Goal: Task Accomplishment & Management: Use online tool/utility

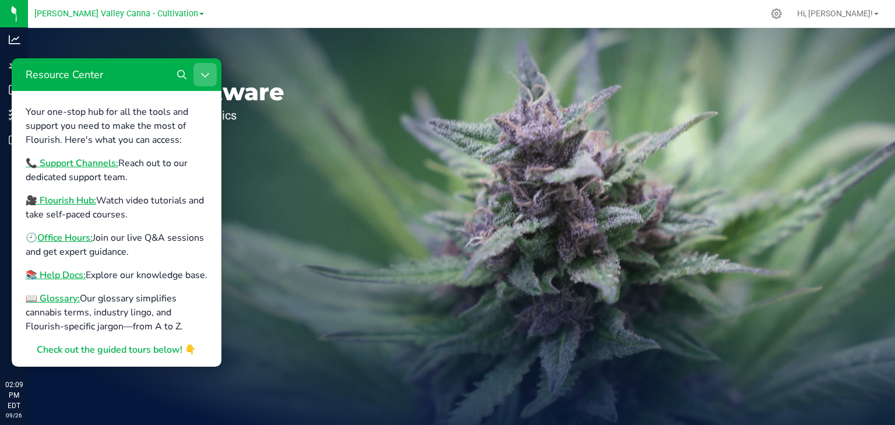
drag, startPoint x: 205, startPoint y: 73, endPoint x: 209, endPoint y: 100, distance: 27.7
click at [205, 73] on icon "Close Resource Center" at bounding box center [204, 74] width 9 height 9
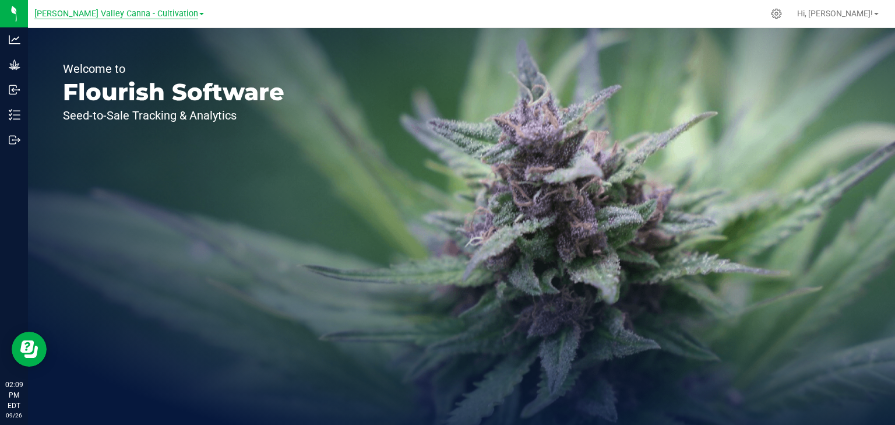
click at [174, 16] on span "[PERSON_NAME] Valley Canna - Cultivation" at bounding box center [116, 14] width 164 height 10
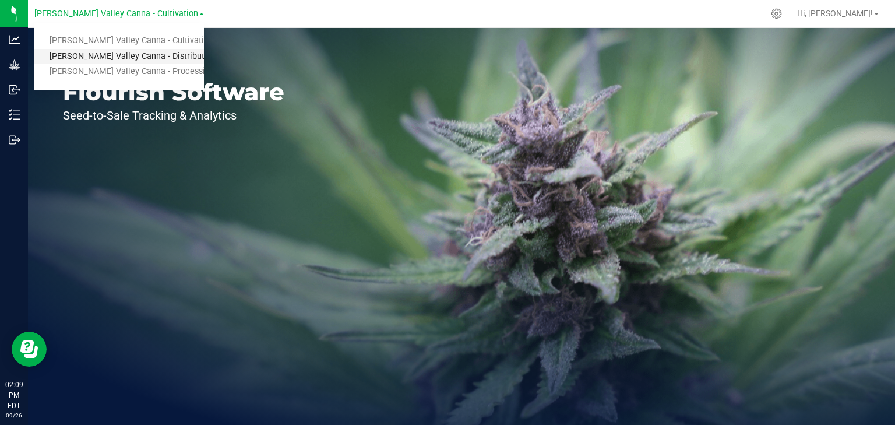
click at [158, 54] on link "[PERSON_NAME] Valley Canna - Distribution" at bounding box center [119, 57] width 170 height 16
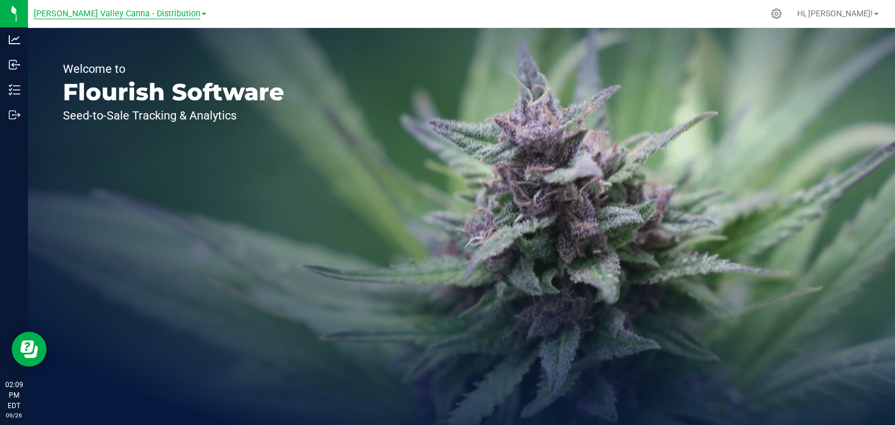
click at [172, 9] on span "[PERSON_NAME] Valley Canna - Distribution" at bounding box center [117, 14] width 167 height 10
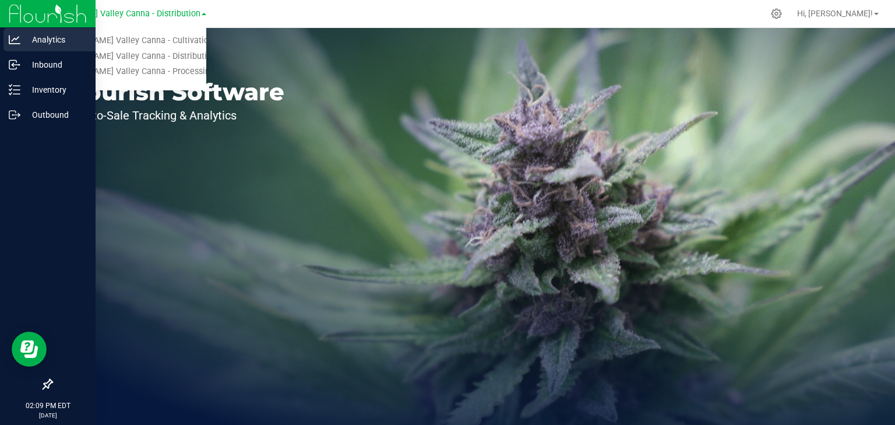
click at [9, 37] on icon at bounding box center [15, 39] width 12 height 9
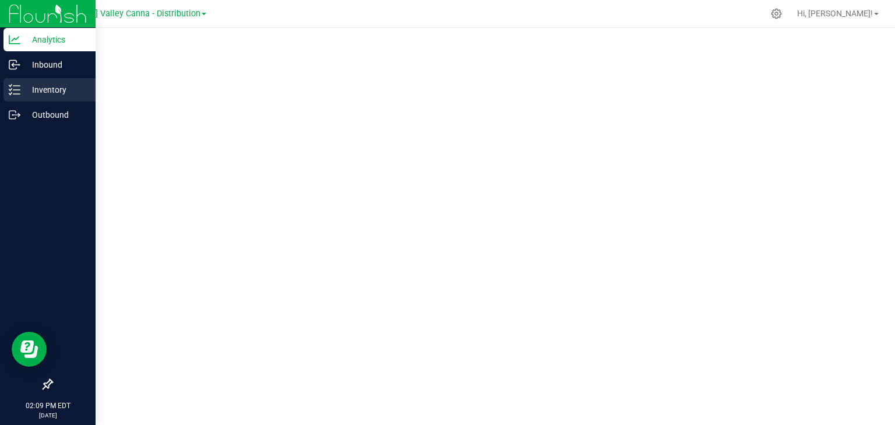
click at [45, 88] on p "Inventory" at bounding box center [55, 90] width 70 height 14
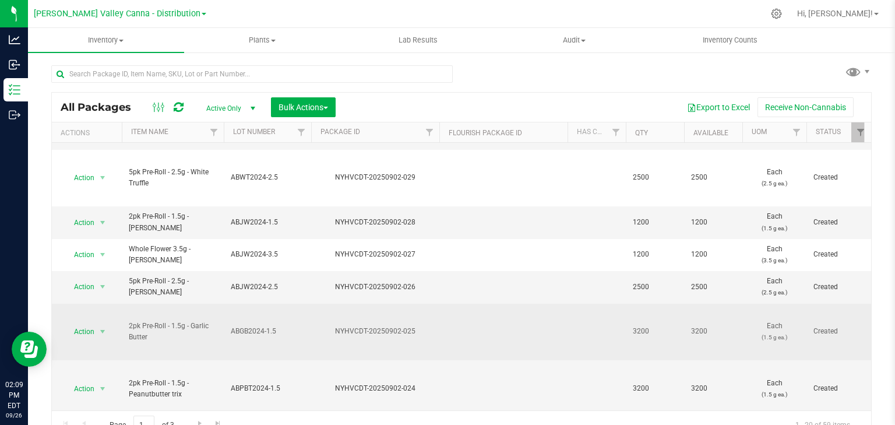
scroll to position [558, 0]
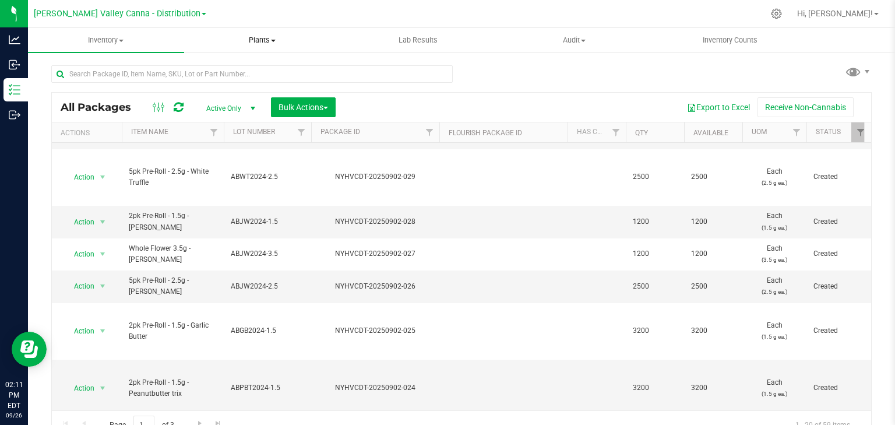
click at [254, 38] on span "Plants" at bounding box center [262, 40] width 155 height 10
click at [198, 68] on span "All plants" at bounding box center [217, 70] width 67 height 10
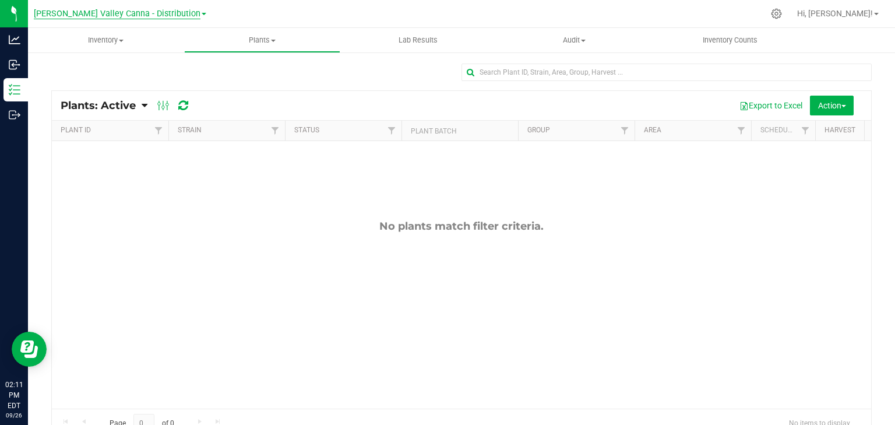
click at [140, 15] on span "[PERSON_NAME] Valley Canna - Distribution" at bounding box center [117, 14] width 167 height 10
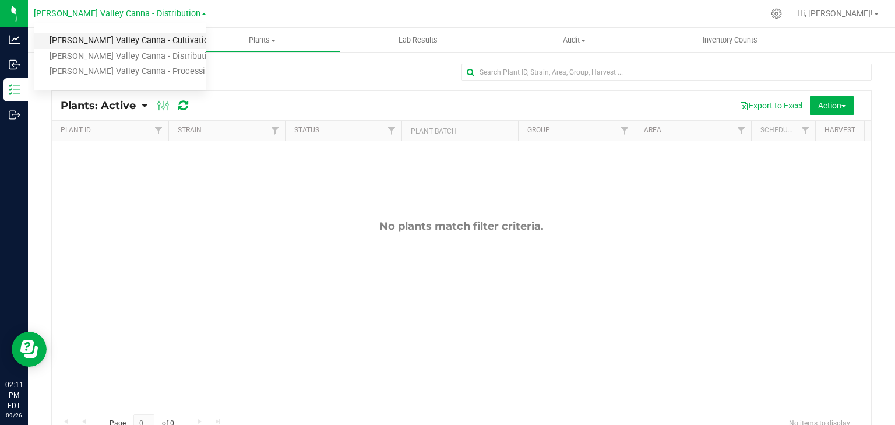
click at [144, 41] on link "[PERSON_NAME] Valley Canna - Cultivation" at bounding box center [120, 41] width 172 height 16
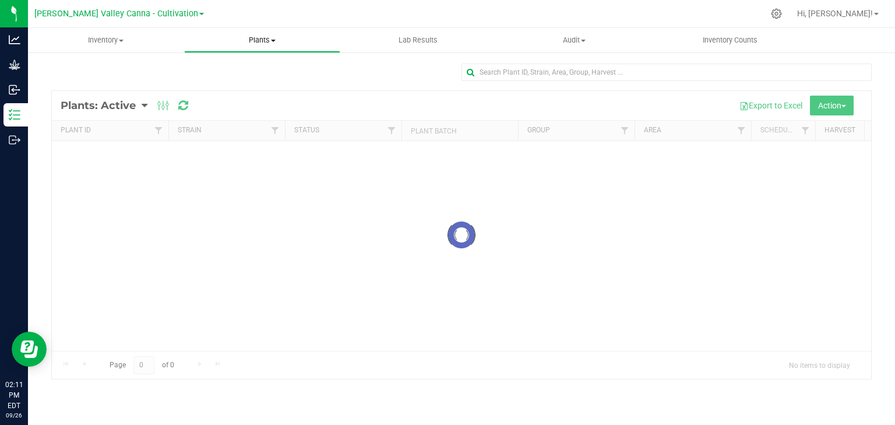
click at [287, 45] on uib-tab-heading "Plants All plants Waste log" at bounding box center [262, 40] width 155 height 23
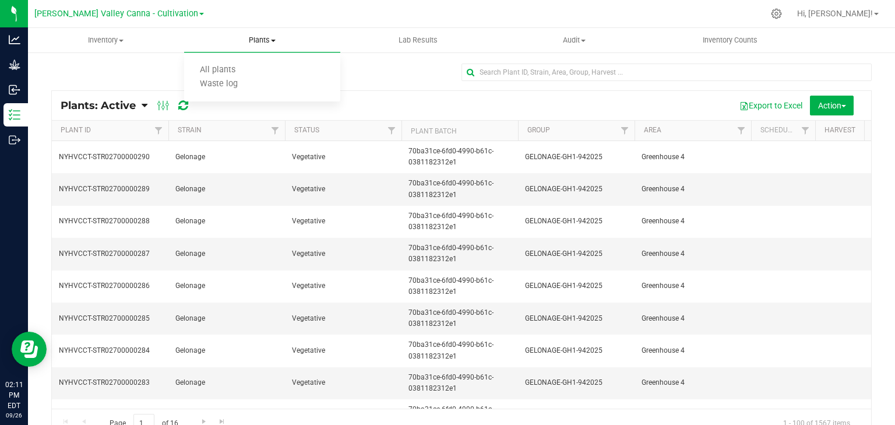
click at [249, 62] on ul "All plants Waste log" at bounding box center [262, 77] width 156 height 49
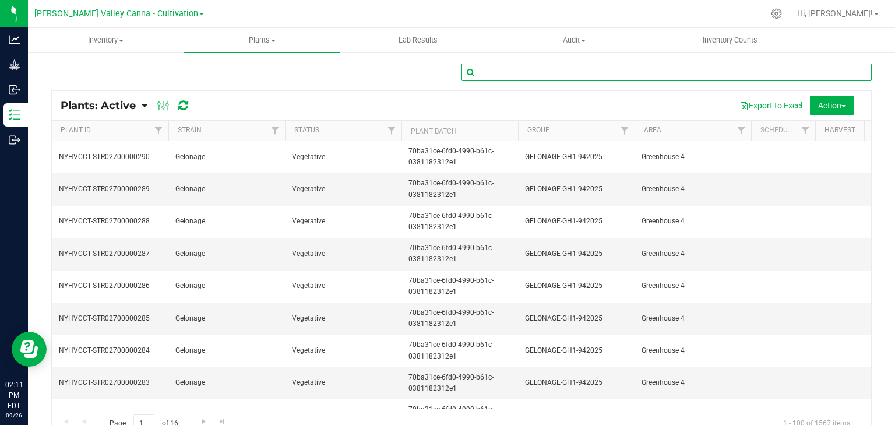
click at [721, 76] on input "text" at bounding box center [666, 71] width 410 height 17
type input "moms"
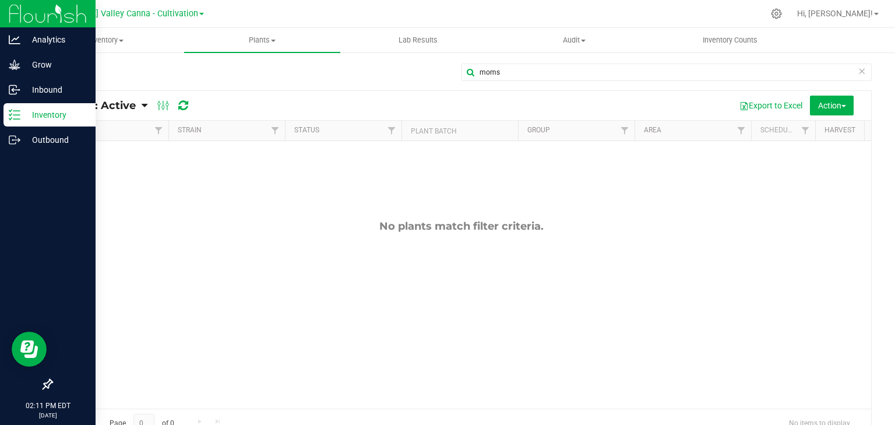
click at [58, 116] on p "Inventory" at bounding box center [55, 115] width 70 height 14
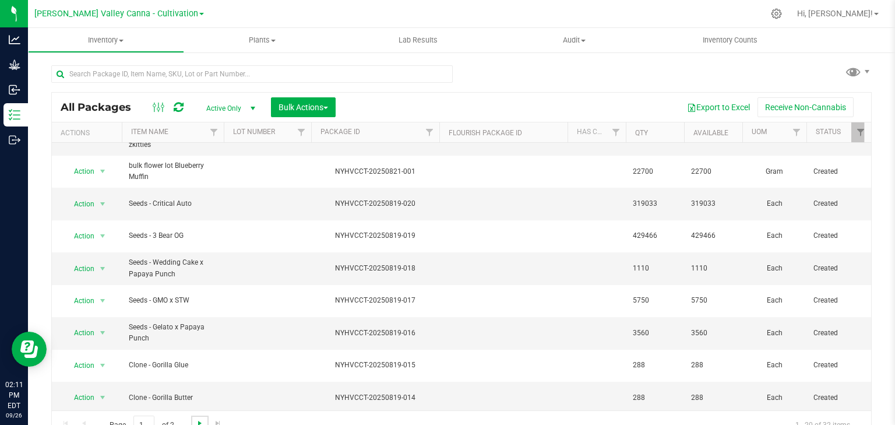
click at [199, 418] on span "Go to the next page" at bounding box center [199, 422] width 9 height 9
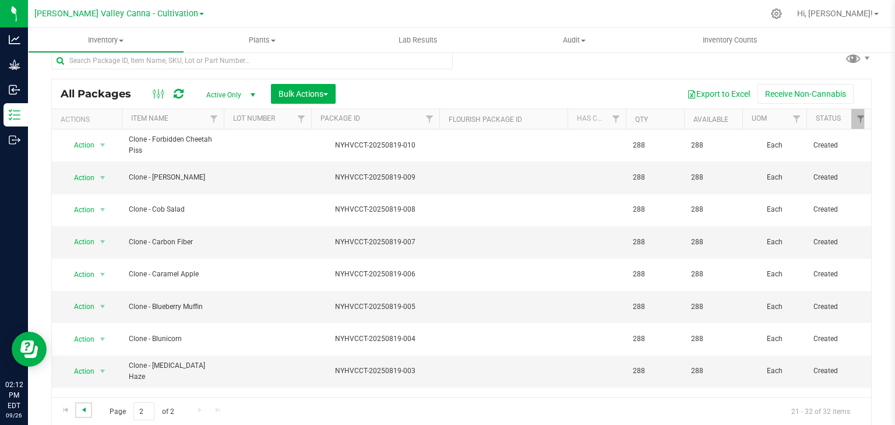
click at [84, 408] on span "Go to the previous page" at bounding box center [83, 409] width 9 height 9
click at [88, 18] on span "[PERSON_NAME] Valley Canna - Cultivation" at bounding box center [116, 14] width 164 height 10
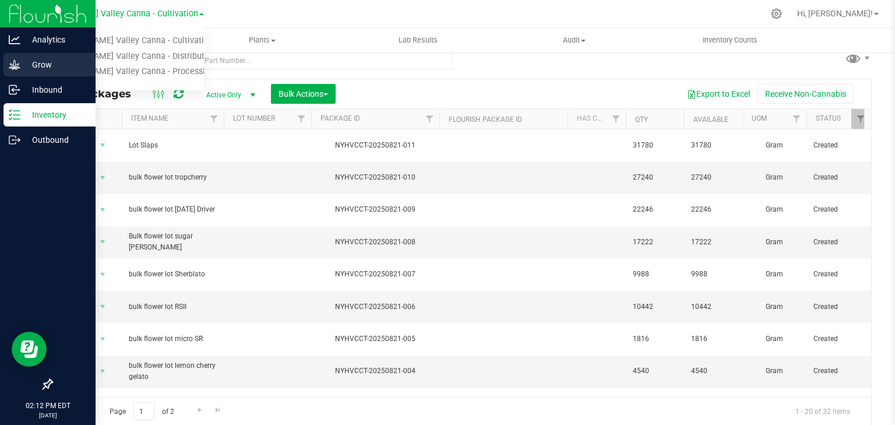
click at [14, 59] on icon at bounding box center [15, 65] width 12 height 12
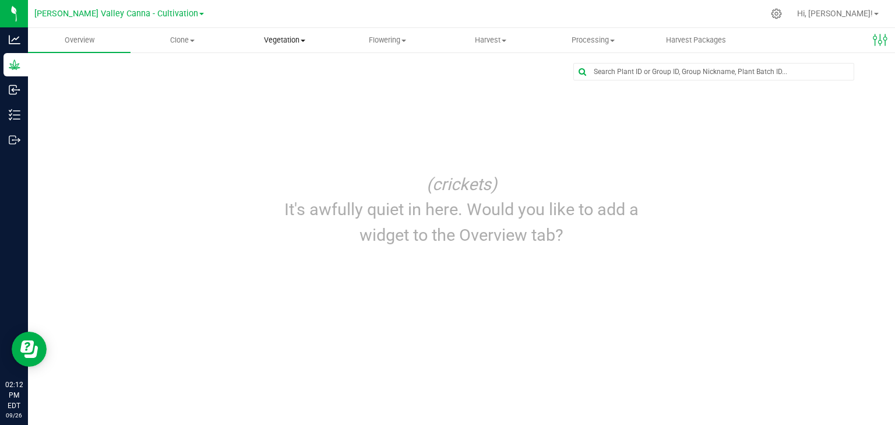
click at [253, 39] on span "Vegetation" at bounding box center [284, 40] width 101 height 10
click at [285, 96] on span "Mother groups" at bounding box center [277, 98] width 87 height 10
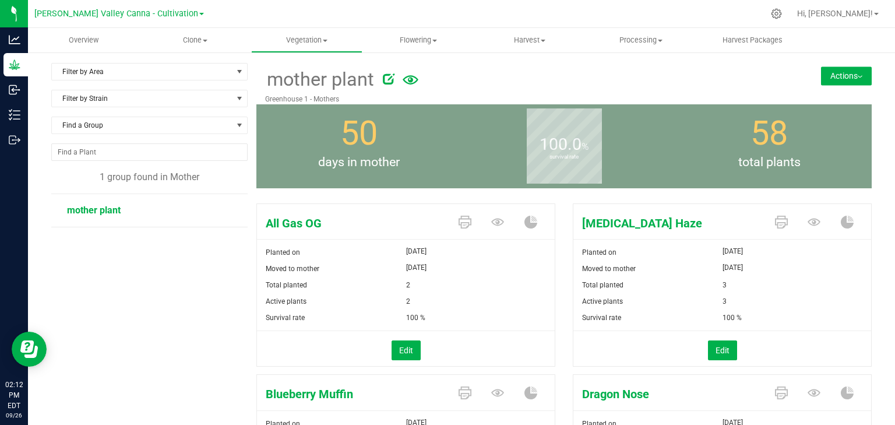
click at [831, 76] on button "Actions" at bounding box center [846, 75] width 51 height 19
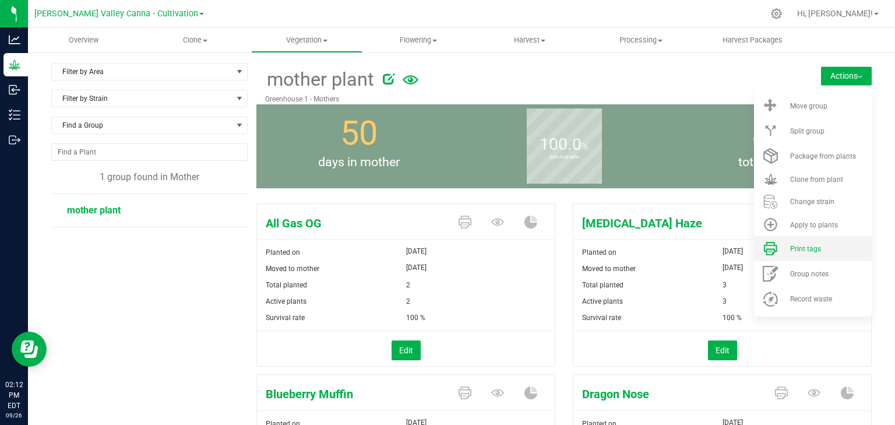
click at [812, 252] on span "Print tags" at bounding box center [805, 249] width 31 height 8
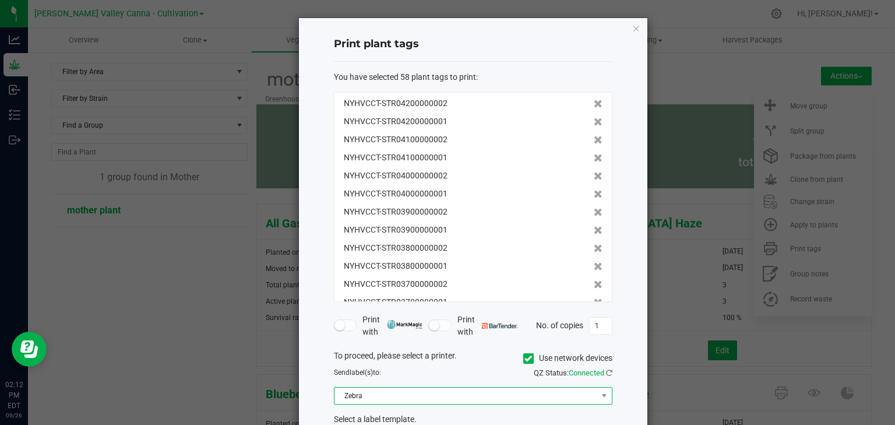
click at [596, 395] on span at bounding box center [603, 395] width 15 height 16
click at [625, 347] on div "Print plant tags You have selected 58 plant tags to print : NYHVCCT-STR04200000…" at bounding box center [473, 255] width 348 height 474
click at [596, 359] on label "Use network devices" at bounding box center [567, 358] width 89 height 12
click at [0, 0] on input "Use network devices" at bounding box center [0, 0] width 0 height 0
click at [599, 394] on span at bounding box center [603, 395] width 9 height 9
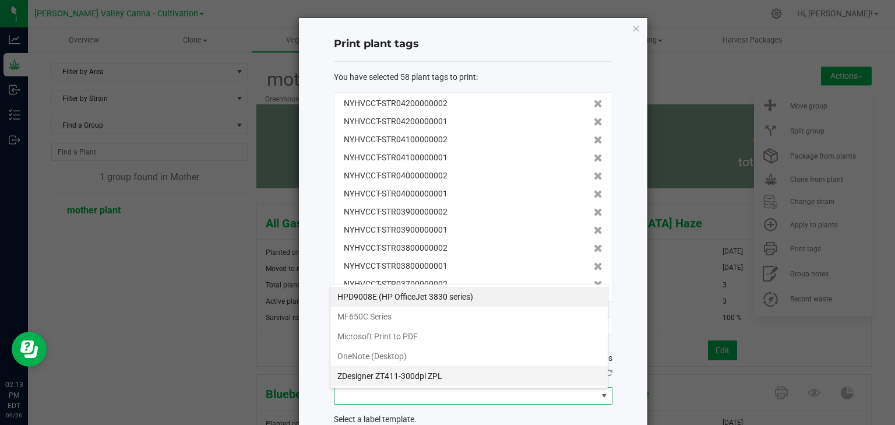
click at [433, 374] on ZPL "ZDesigner ZT411-300dpi ZPL" at bounding box center [468, 376] width 277 height 20
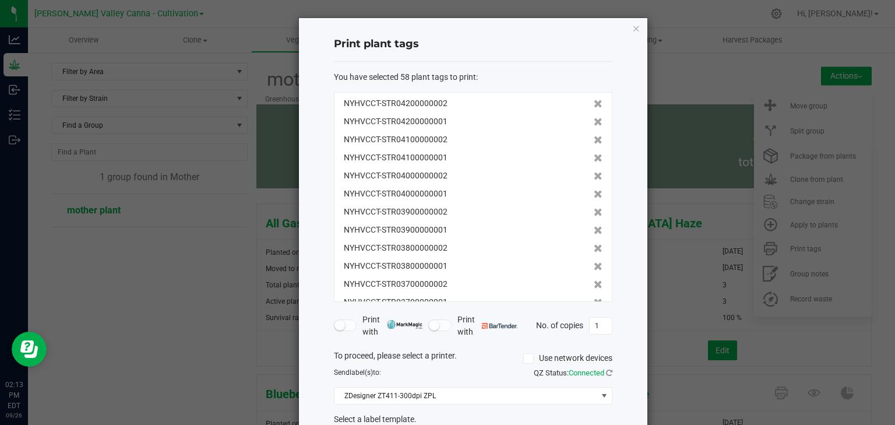
click at [446, 372] on div "Send label(s) to:" at bounding box center [399, 372] width 148 height 10
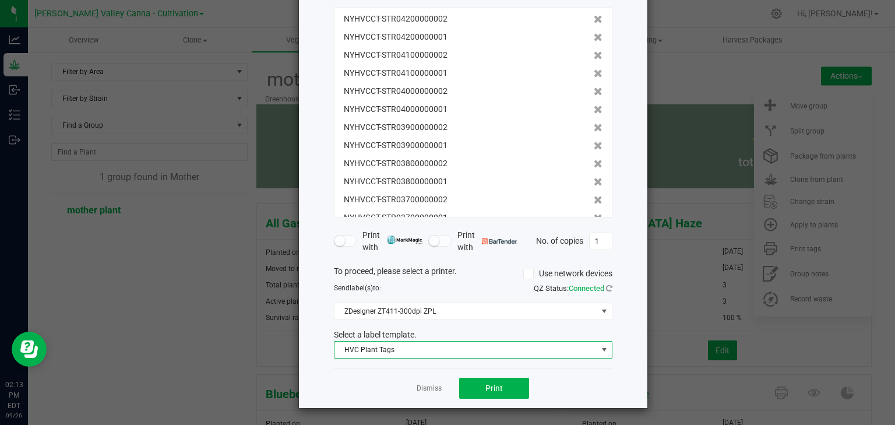
click at [460, 351] on span "HVC Plant Tags" at bounding box center [465, 349] width 263 height 16
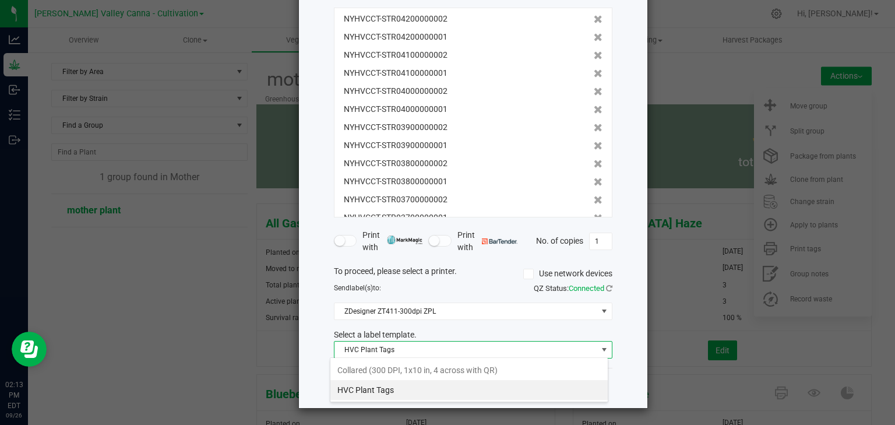
click at [460, 351] on span "HVC Plant Tags" at bounding box center [465, 349] width 263 height 16
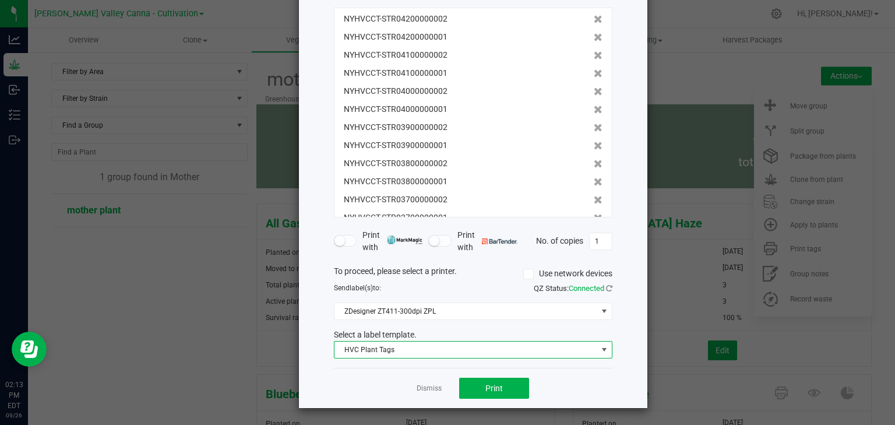
click at [460, 351] on span "HVC Plant Tags" at bounding box center [465, 349] width 263 height 16
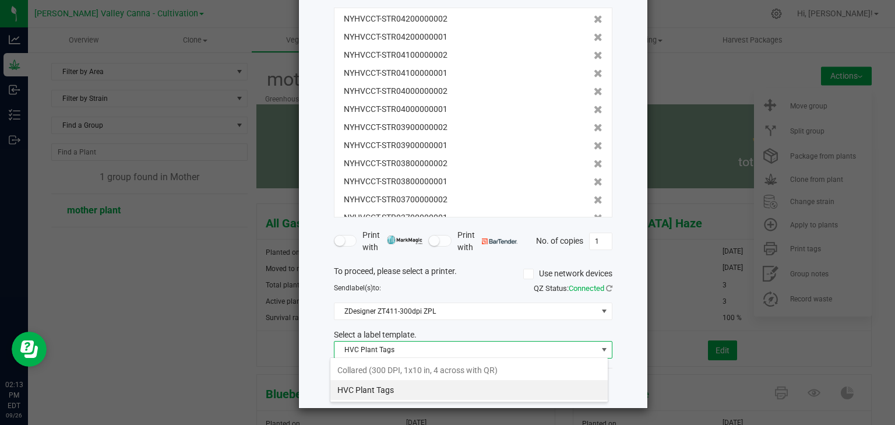
click at [460, 351] on span "HVC Plant Tags" at bounding box center [465, 349] width 263 height 16
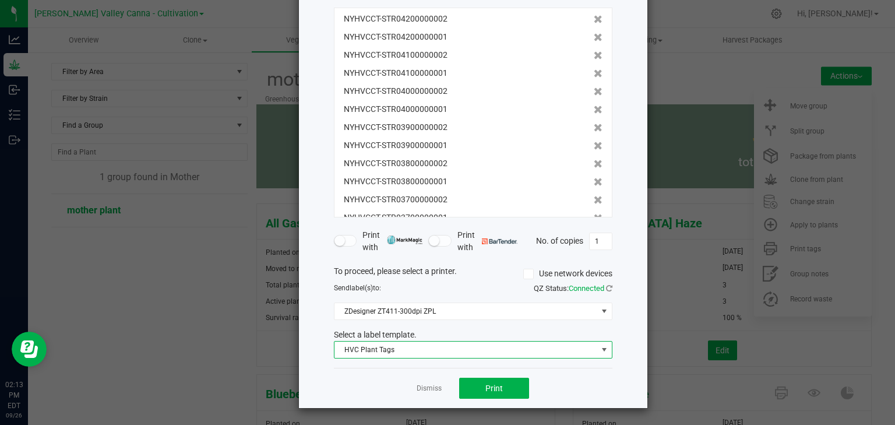
click at [460, 351] on span "HVC Plant Tags" at bounding box center [465, 349] width 263 height 16
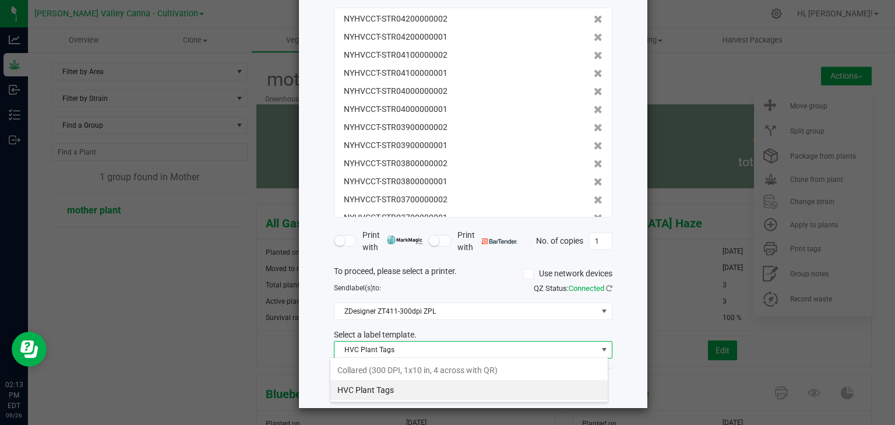
scroll to position [58224, 57962]
click at [456, 367] on li "Collared (300 DPI, 1x10 in, 4 across with QR)" at bounding box center [468, 370] width 277 height 20
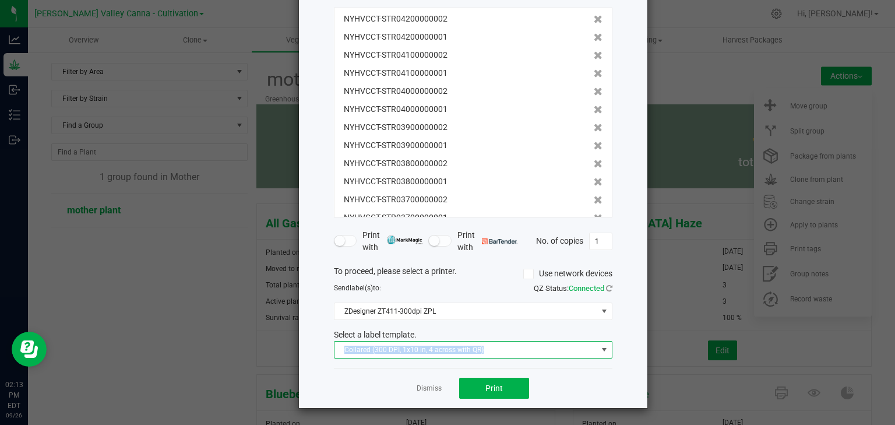
scroll to position [0, 0]
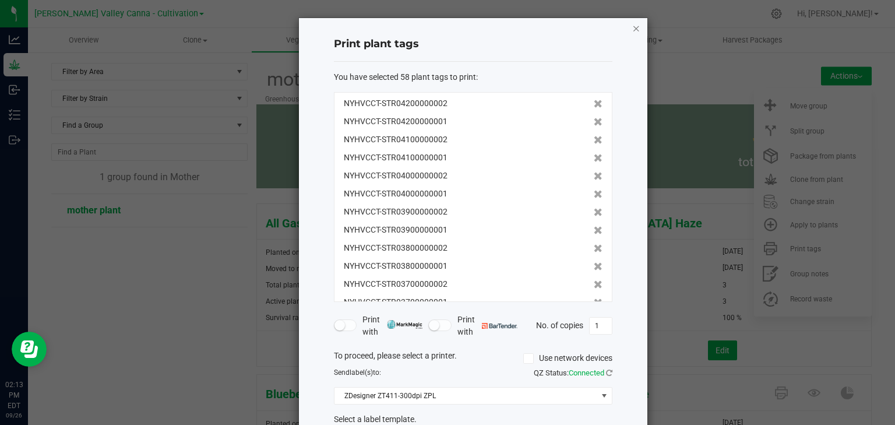
click at [634, 28] on icon "button" at bounding box center [636, 28] width 8 height 14
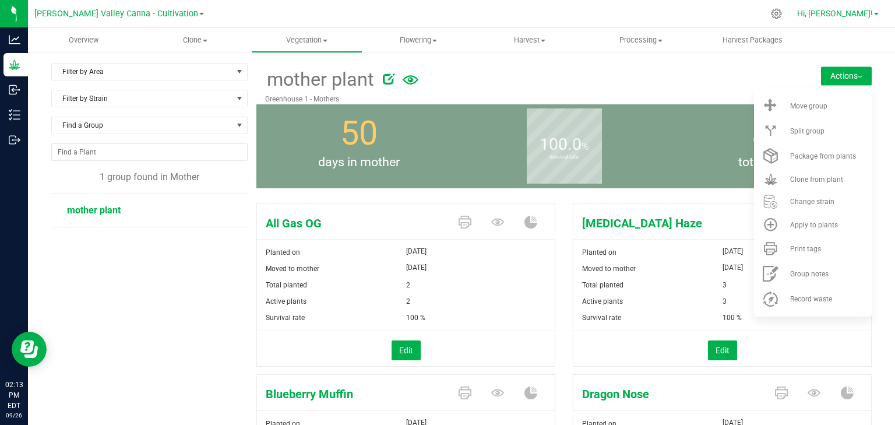
click at [867, 19] on link "Hi, [PERSON_NAME]!" at bounding box center [837, 14] width 91 height 12
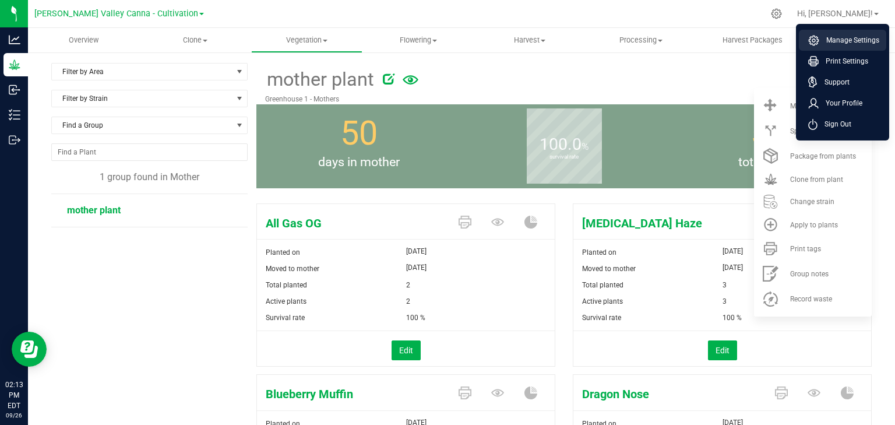
click at [842, 34] on li "Manage Settings" at bounding box center [841, 40] width 87 height 21
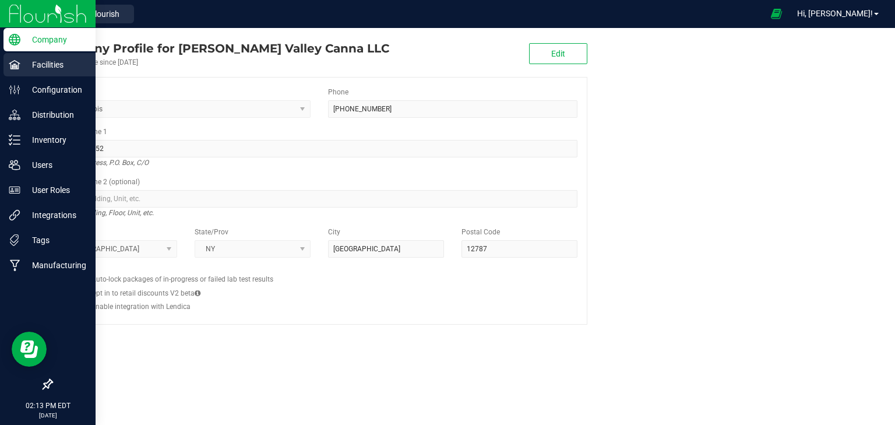
click at [61, 61] on p "Facilities" at bounding box center [55, 65] width 70 height 14
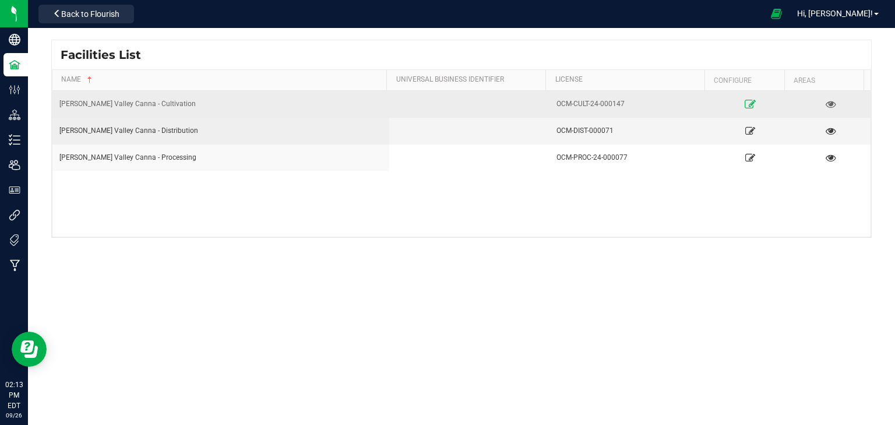
click at [747, 101] on icon at bounding box center [749, 104] width 11 height 8
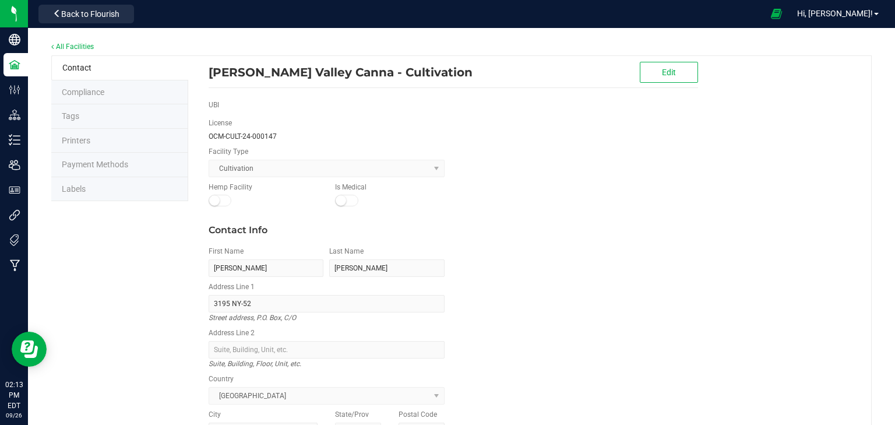
click at [114, 190] on li "Labels" at bounding box center [119, 189] width 137 height 24
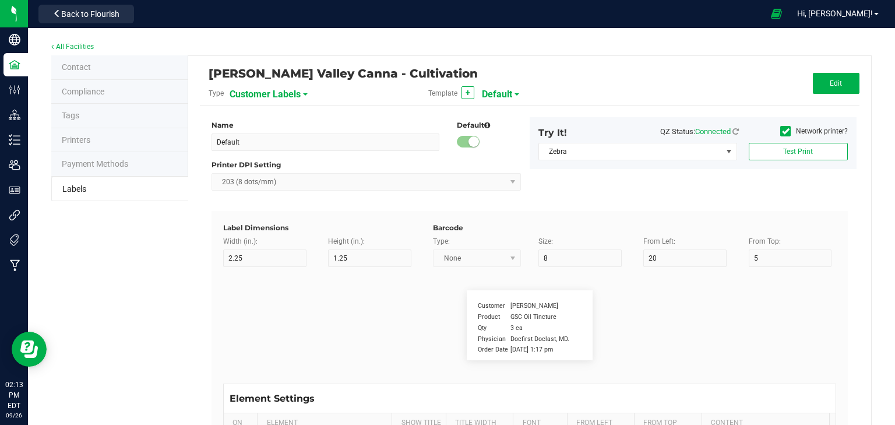
click at [292, 90] on span "Customer Labels" at bounding box center [264, 94] width 71 height 20
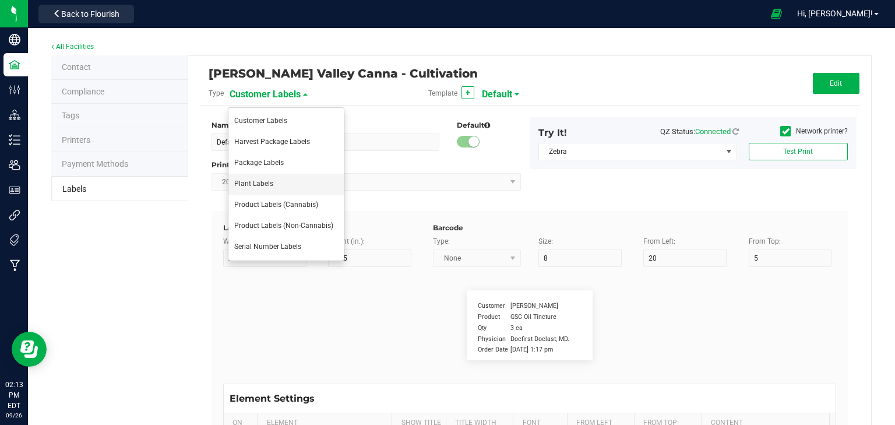
click at [287, 179] on li "Plant Labels" at bounding box center [285, 184] width 115 height 21
type input "HVC Plant Tags"
type input "10"
type input "1"
type input "70"
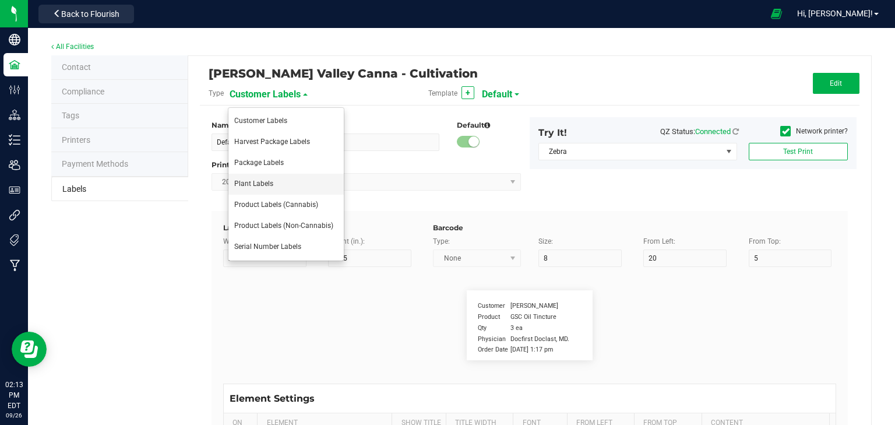
type input "175"
type input "4"
type input "Plant ID"
type input "25"
type input "13"
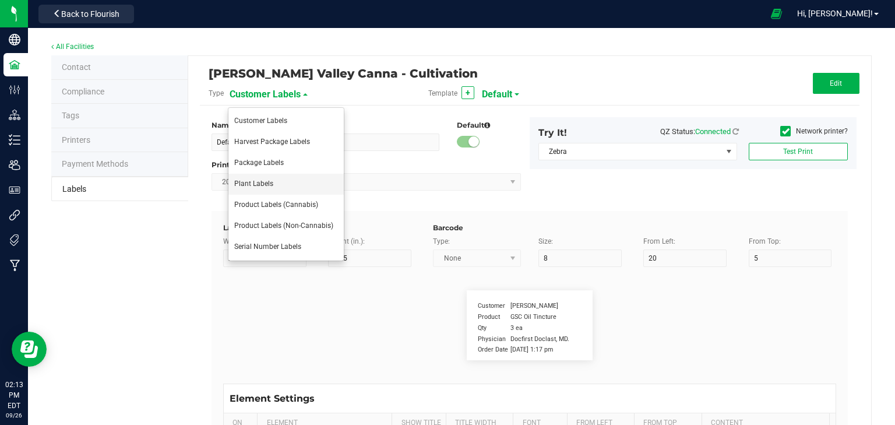
type input "50"
type input "7"
type input "CADMOCV-20230420-001201"
type input "Greenhouse 2"
type input "25"
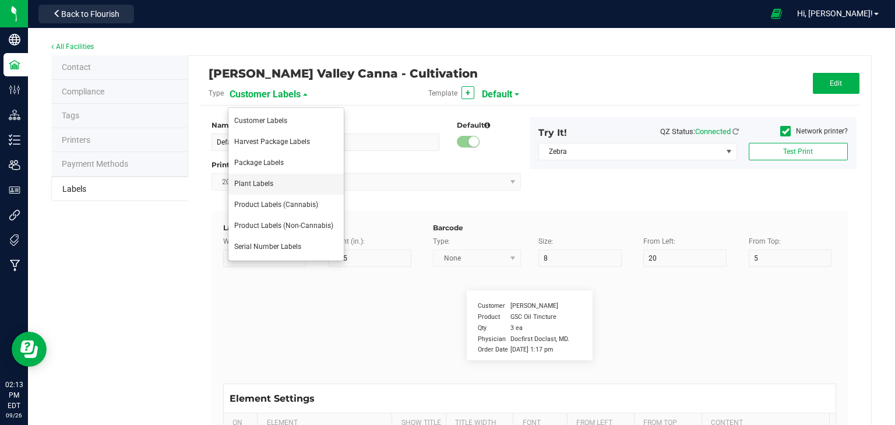
type input "10"
type input "50"
type input "13"
type input "Row B"
type input "Strain"
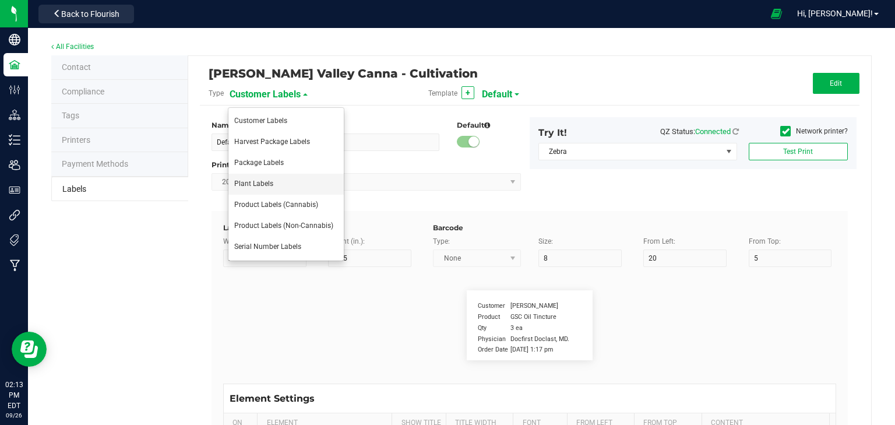
type input "25"
type input "15"
type input "50"
type input "17"
type input "Dragon Nose"
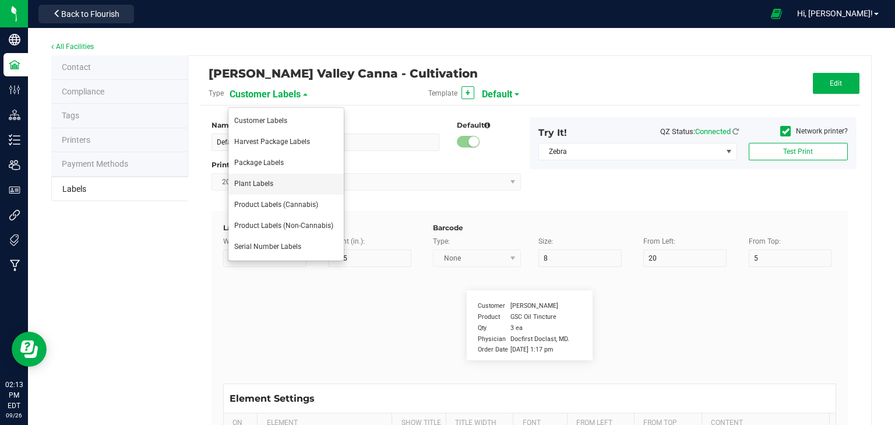
type input "[PERSON_NAME] Valley Canna"
type input "40"
type input "11"
type input "50"
type input "2"
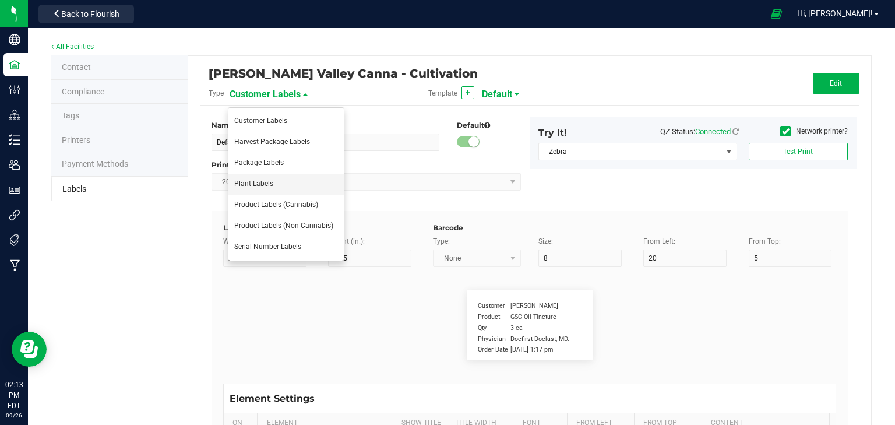
type input "OCM-CULT-24-000147"
type input "Alive Count"
type input "52"
type input "16"
type input "420"
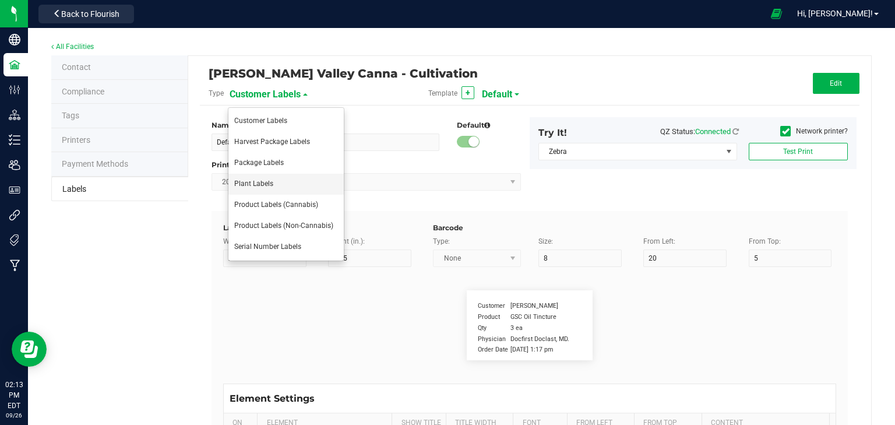
type input "Origin Group"
type input "25"
type input "3"
type input "24"
type input "Gelato Group"
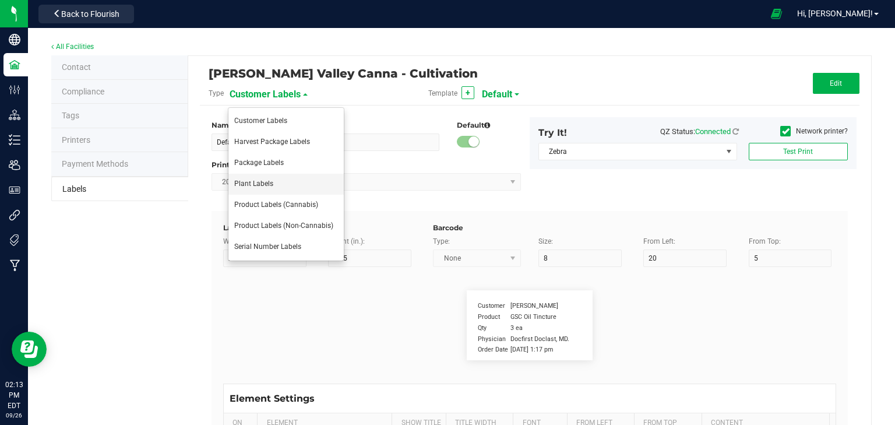
type input "Origin Package ID"
type input "25"
type input "3"
type input "28"
type input "9358338206076023"
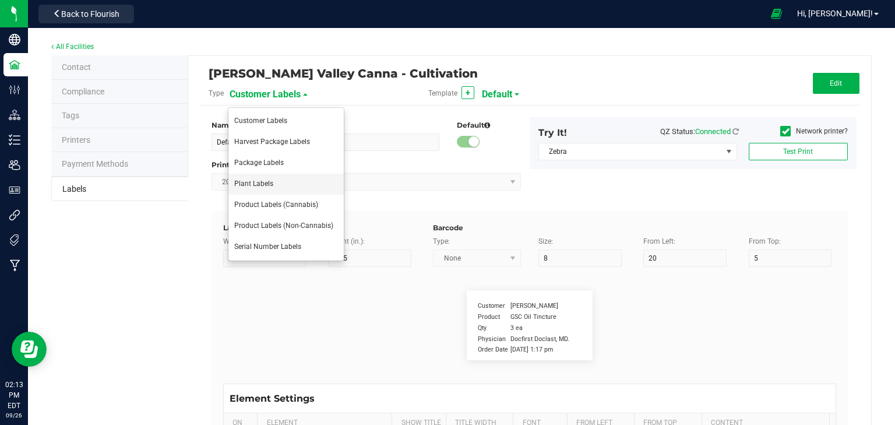
type input "Origin Package's Origin Group Name"
type input "25"
type input "3"
type input "32"
type input "Gelato Group"
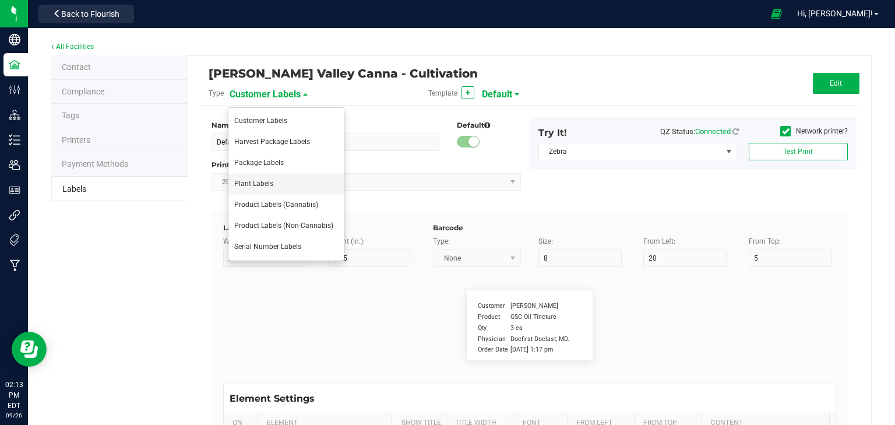
type input "Origin Package's Origin Plant ID"
type input "25"
type input "3"
type input "36"
type input "0002068266882390"
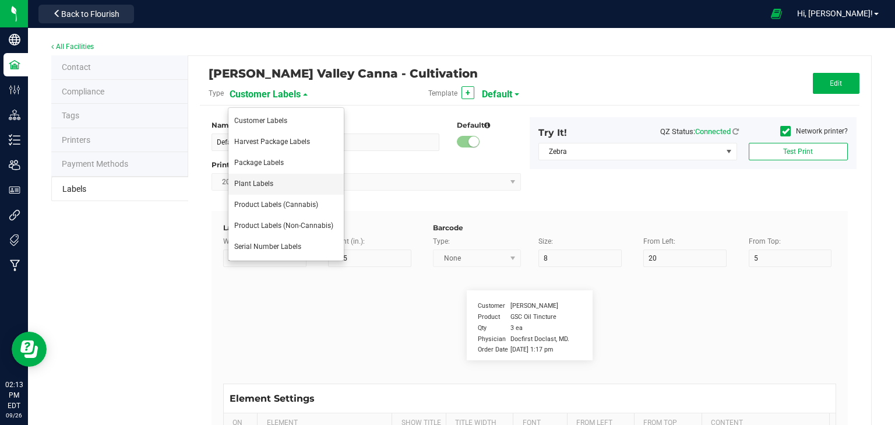
type input "Plant Timestamp"
type input "25"
type input "3"
type input "40"
type input "[DATE] 10:14pm"
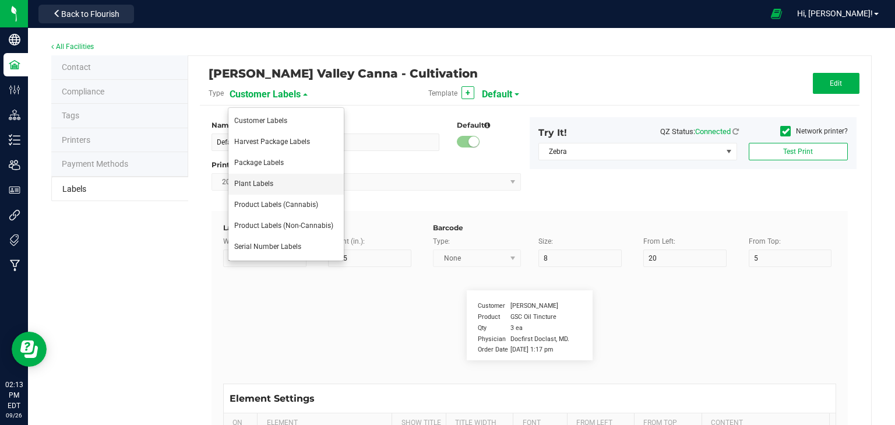
type input "Plant Batch"
type input "25"
type input "3"
type input "46"
type input "1A400620000DEMO0000001"
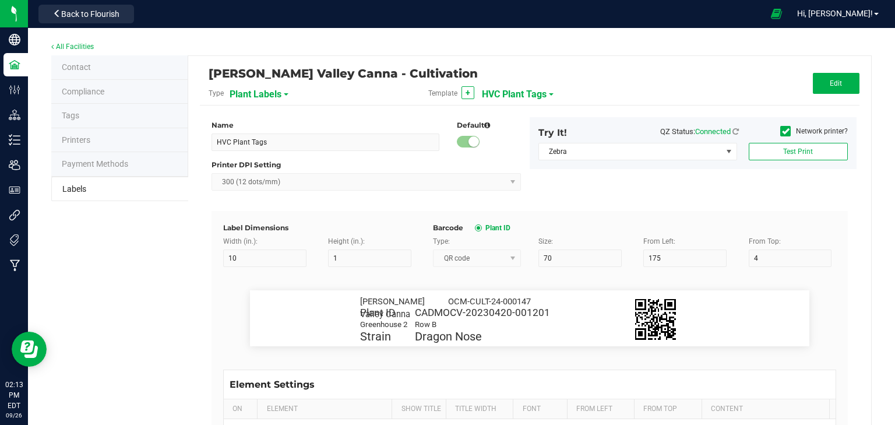
click at [533, 90] on span "HVC Plant Tags" at bounding box center [514, 94] width 65 height 20
click at [533, 115] on li "Collared (300 DPI, 1x10 in, 4 across with QR)" at bounding box center [536, 121] width 115 height 21
type input "Collared (300 DPI, 1x10 in, 4 across with QR)"
type input "3"
type input "1.5"
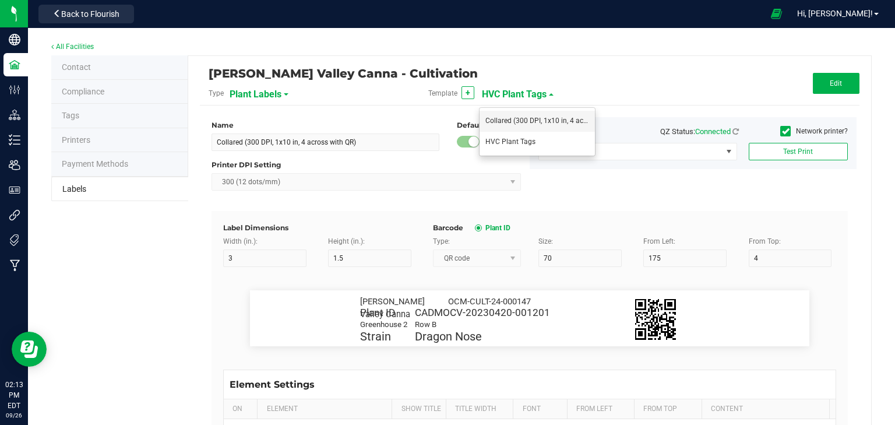
type input "8"
type input "0"
type input "8"
type input "3"
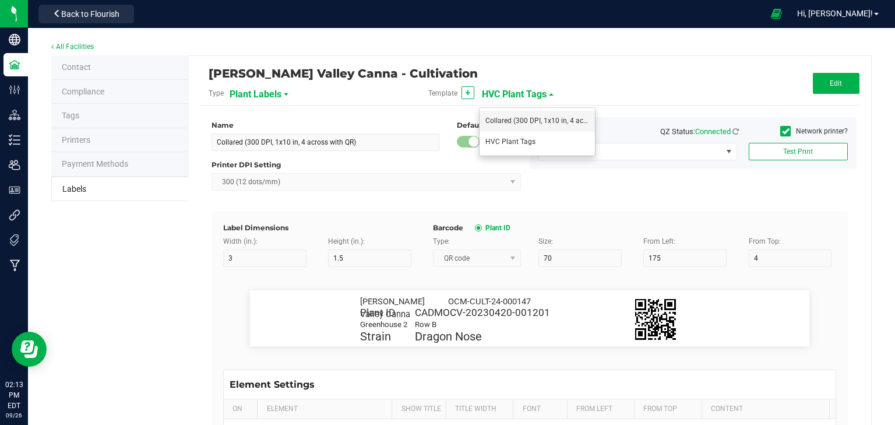
type input "12"
type input "Group"
type input "8"
type input "3"
type input "16"
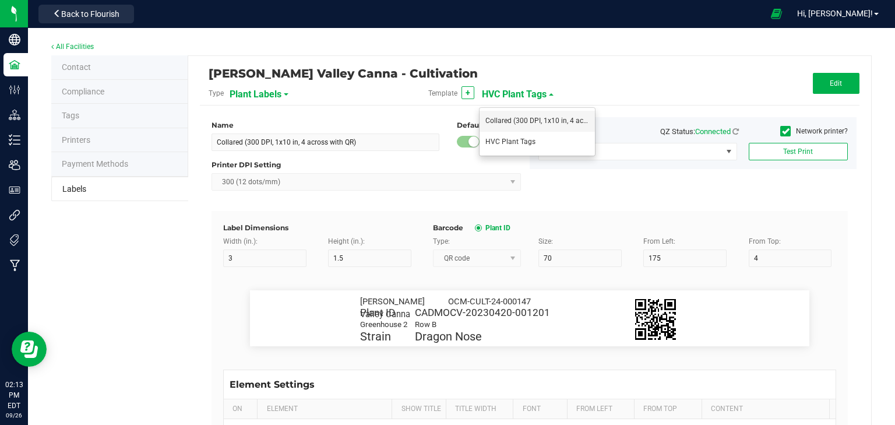
type input "Gelato Group"
type input "Alive Count"
type input "15"
type input "8"
type input "52"
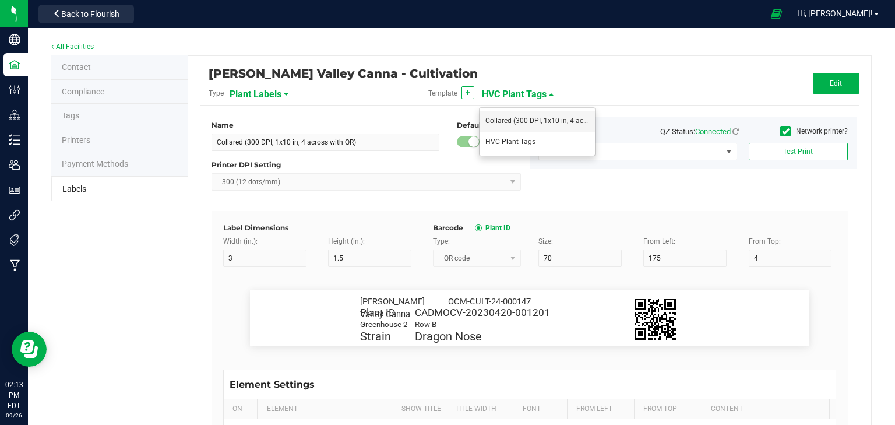
type input "16"
type input "420"
type input "Strain"
type input "25"
type input "8"
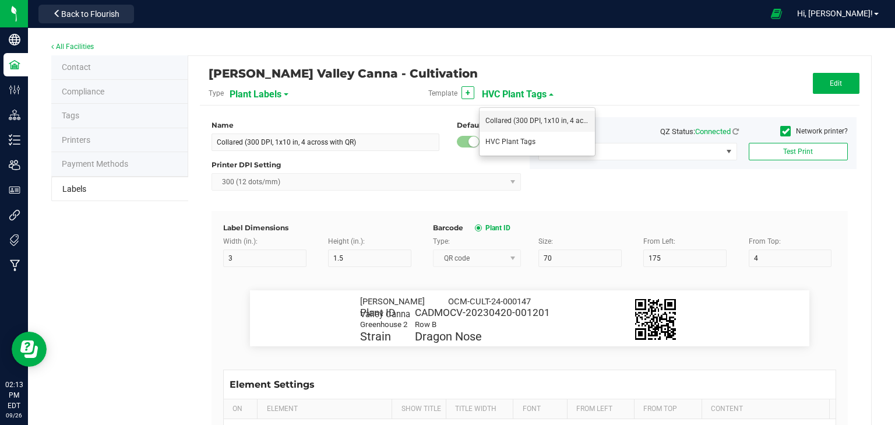
type input "3"
type input "20"
type input "Gelato"
type input "Origin Group"
type input "25"
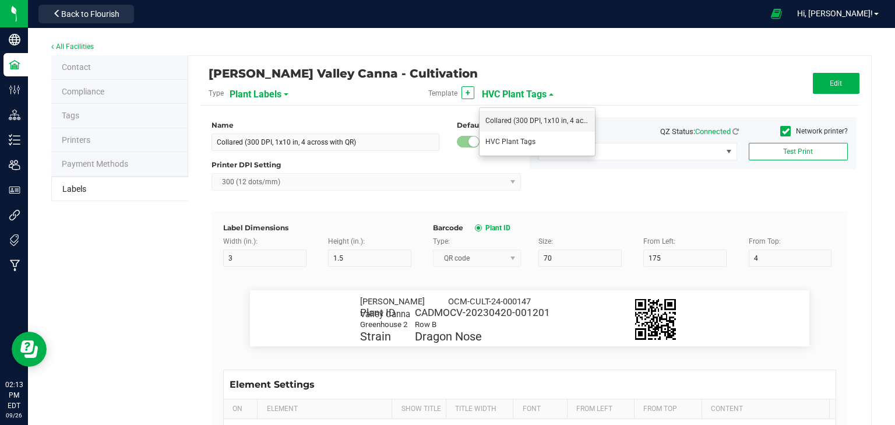
type input "3"
type input "24"
type input "Gelato Group"
type input "Origin Package ID"
type input "28"
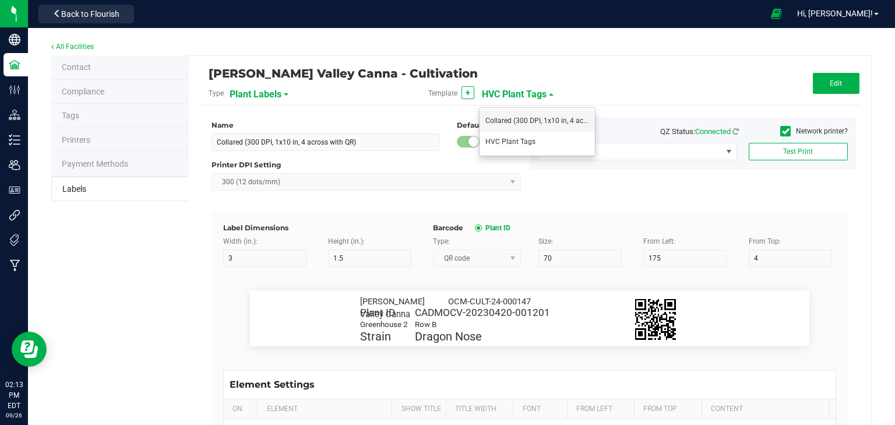
type input "9358338206076023"
type input "Origin Package's Origin Group Name"
type input "32"
type input "Gelato Group"
type input "Origin Package's Origin Plant ID"
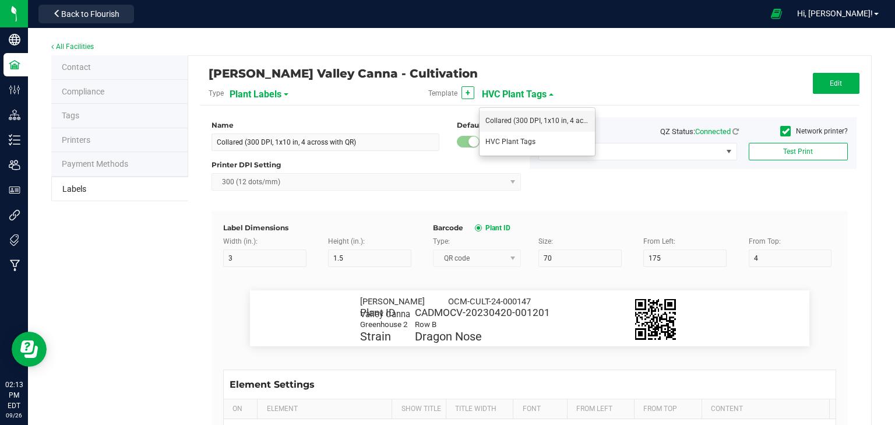
type input "36"
type input "0002068266882390"
type input "Plant Timestamp"
type input "40"
type input "[DATE] 10:14pm"
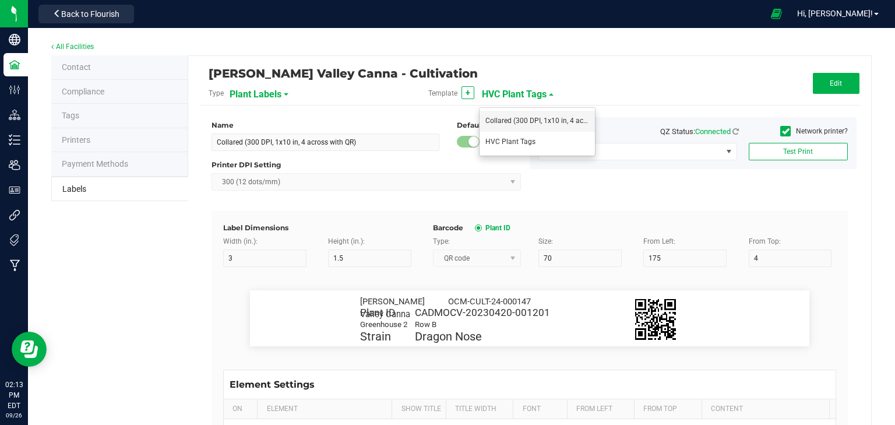
type input "Plant Batch"
type input "46"
type input "1A400620000DEMO0000001"
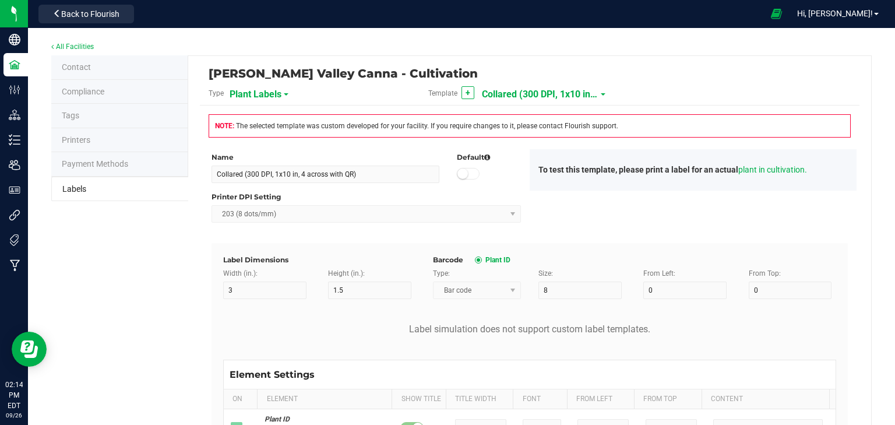
click at [496, 93] on span "Collared (300 DPI, 1x10 in, 4 across with QR)" at bounding box center [540, 94] width 116 height 20
click at [507, 142] on span "HVC Plant Tags" at bounding box center [510, 141] width 50 height 8
type input "HVC Plant Tags"
type input "10"
type input "1"
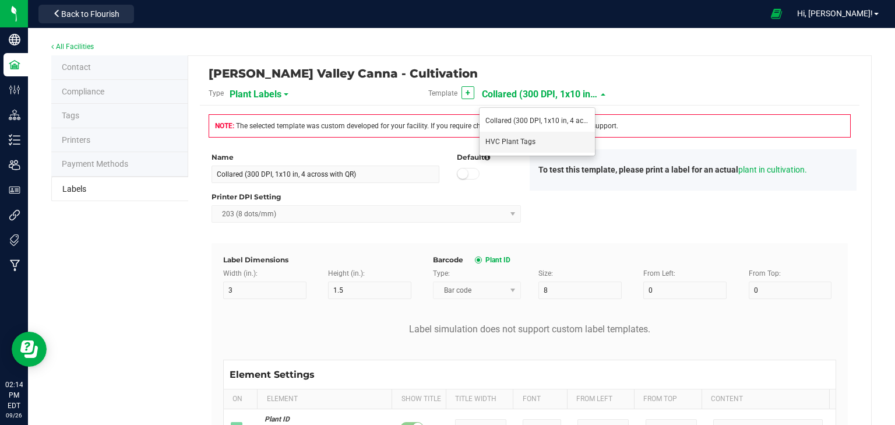
type input "70"
type input "175"
type input "4"
type input "13"
type input "50"
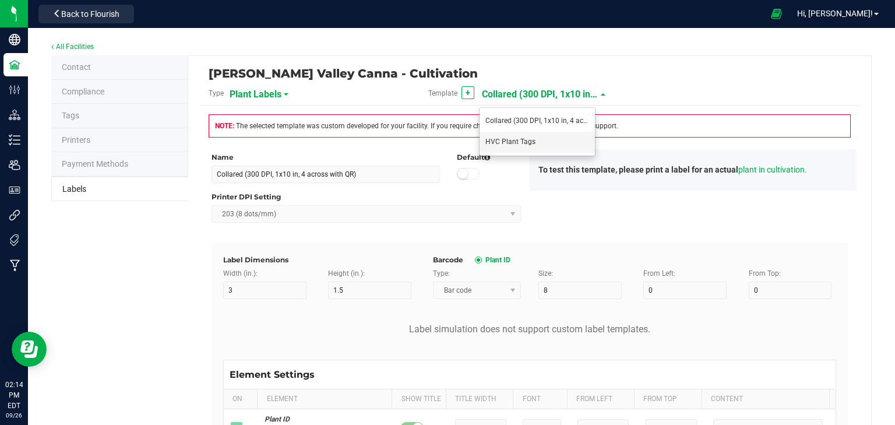
type input "7"
type input "Greenhouse 2"
type input "10"
type input "50"
type input "13"
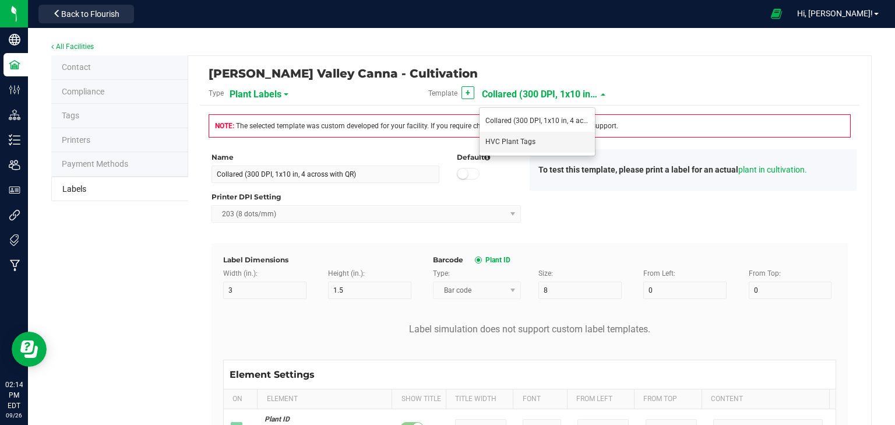
type input "Row B"
type input "Strain"
type input "25"
type input "15"
type input "50"
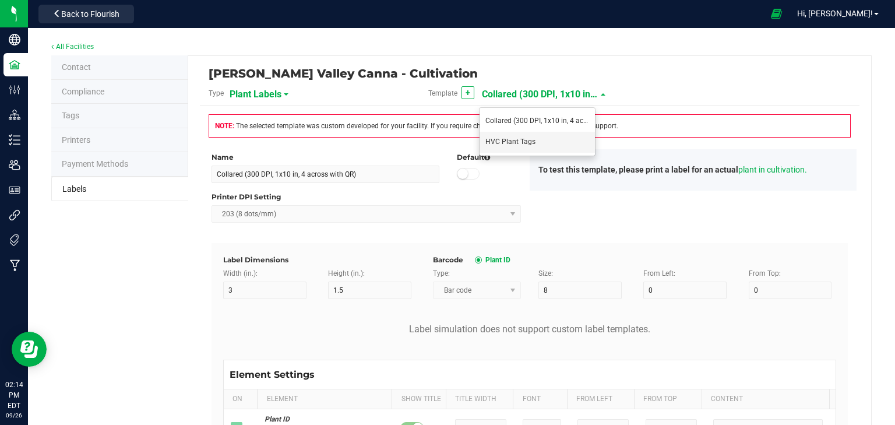
type input "17"
type input "Dragon Nose"
type input "[PERSON_NAME] Valley Canna"
type input "40"
type input "11"
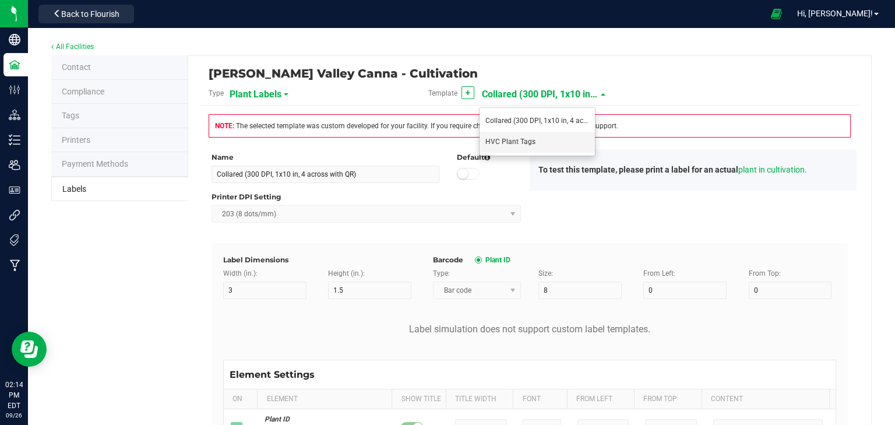
type input "50"
type input "2"
type input "OCM-CULT-24-000147"
type input "Alive Count"
type input "15"
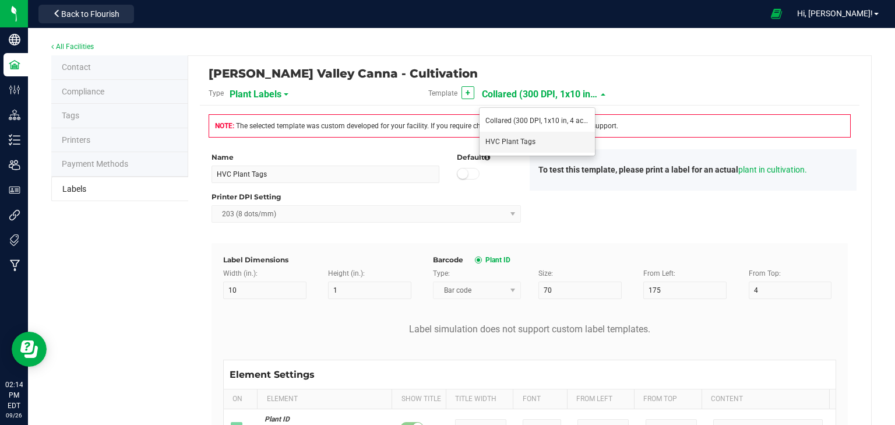
type input "52"
type input "16"
type input "420"
type input "Origin Group"
type input "24"
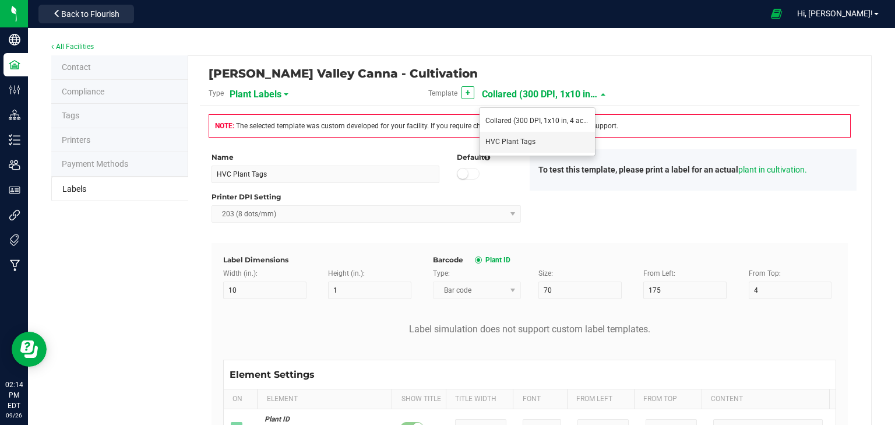
type input "Gelato Group"
type input "Origin Package ID"
type input "28"
type input "9358338206076023"
type input "Origin Package's Origin Group Name"
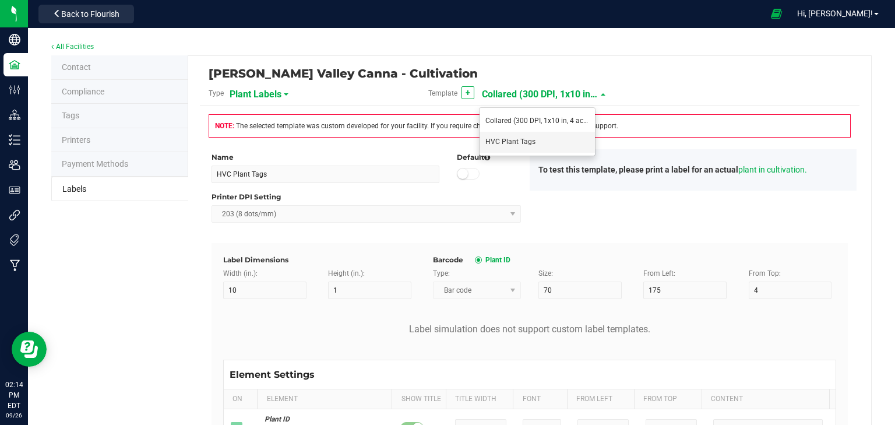
type input "32"
type input "Gelato Group"
type input "Origin Package's Origin Plant ID"
type input "36"
type input "0002068266882390"
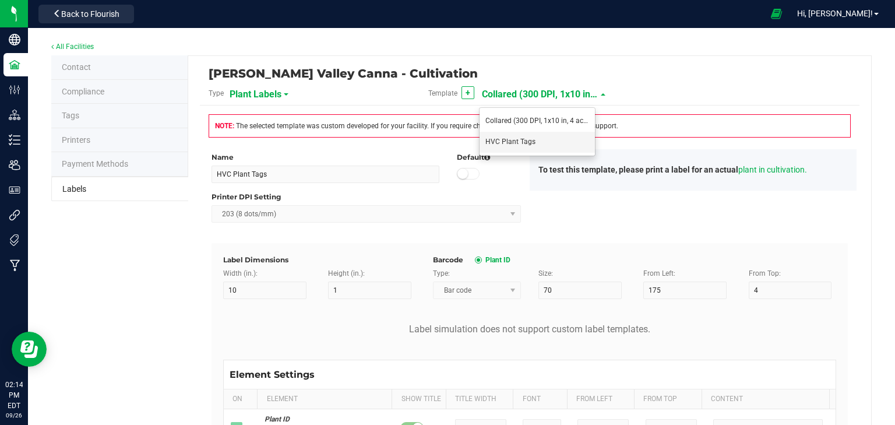
type input "Plant Timestamp"
type input "40"
type input "[DATE] 10:14pm"
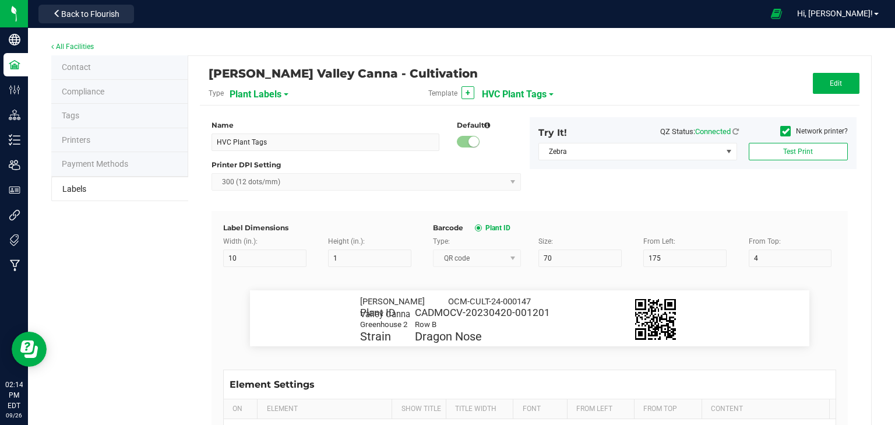
click at [507, 97] on span "HVC Plant Tags" at bounding box center [514, 94] width 65 height 20
click at [513, 65] on div "[PERSON_NAME] Valley Canna - Cultivation" at bounding box center [420, 73] width 422 height 20
click at [801, 130] on label "Network printer?" at bounding box center [814, 131] width 68 height 10
click at [0, 0] on input "Network printer?" at bounding box center [0, 0] width 0 height 0
click at [711, 154] on span "HPD9008E (HP OfficeJet 3830 series)" at bounding box center [630, 151] width 183 height 16
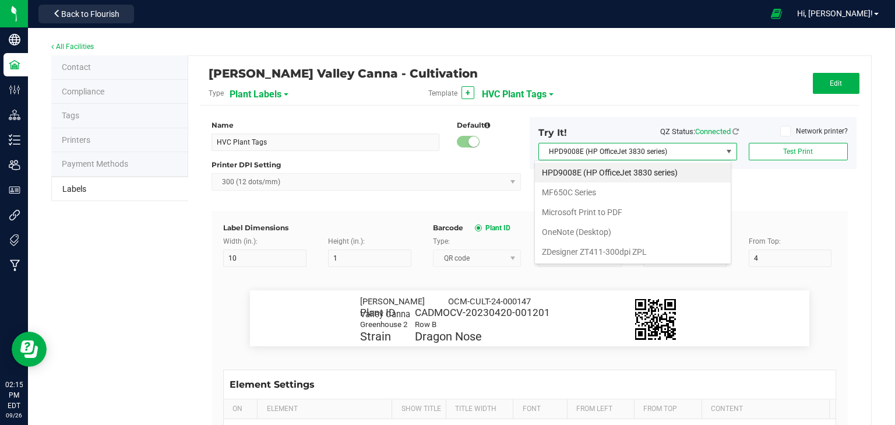
scroll to position [17, 196]
click at [626, 243] on ZPL "ZDesigner ZT411-300dpi ZPL" at bounding box center [633, 252] width 196 height 20
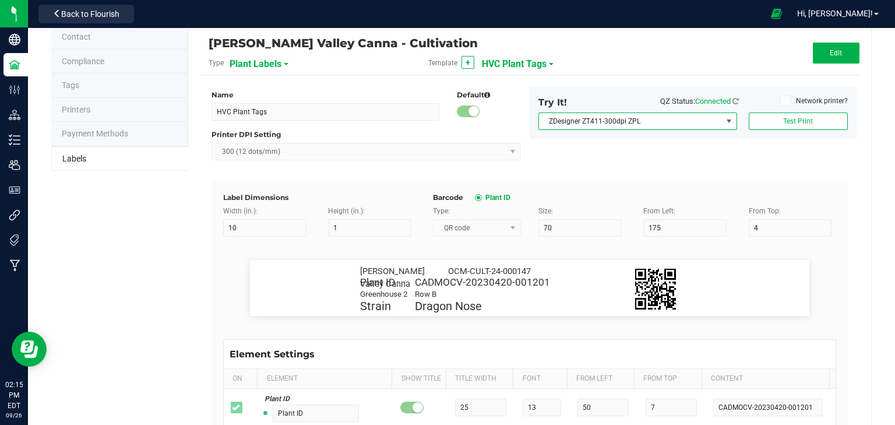
scroll to position [47, 0]
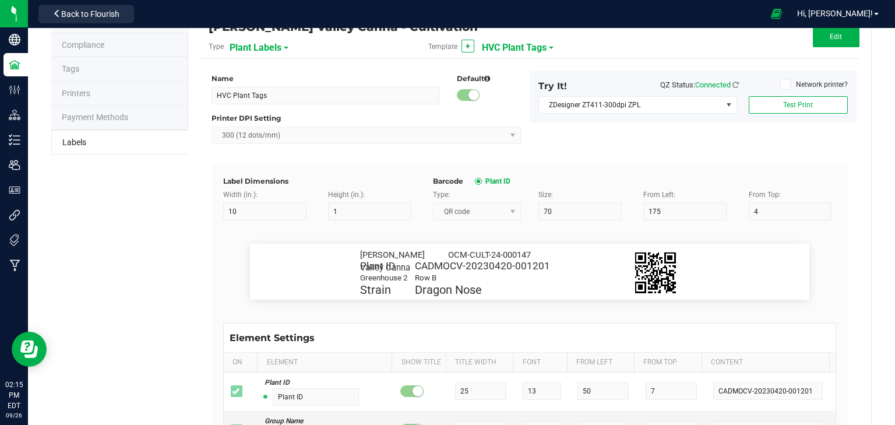
click at [496, 43] on span "HVC Plant Tags" at bounding box center [514, 48] width 65 height 20
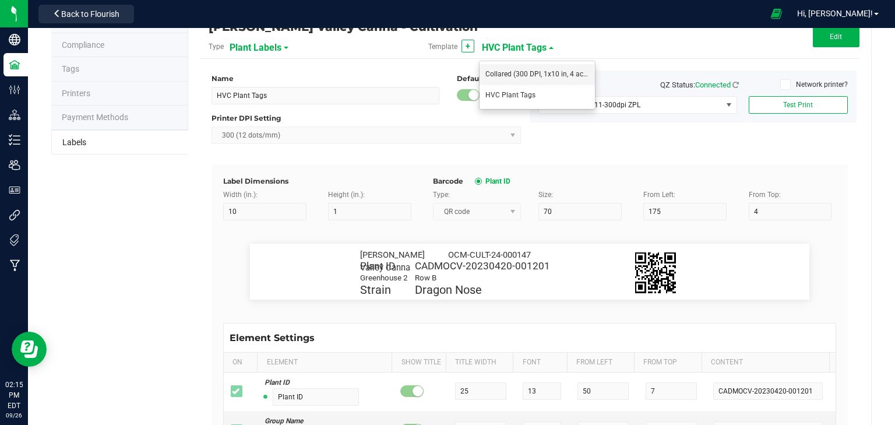
click at [500, 65] on li "Collared (300 DPI, 1x10 in, 4 across with QR)" at bounding box center [536, 74] width 115 height 21
type input "Collared (300 DPI, 1x10 in, 4 across with QR)"
type input "3"
type input "1.5"
type input "8"
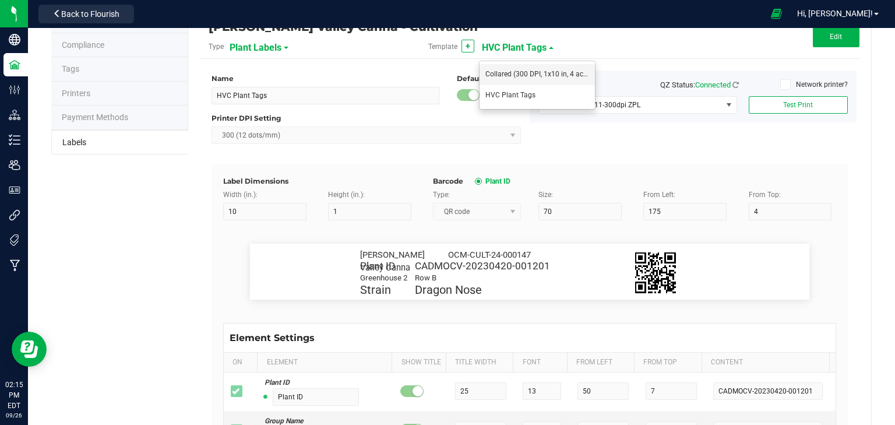
type input "0"
type input "8"
type input "3"
type input "12"
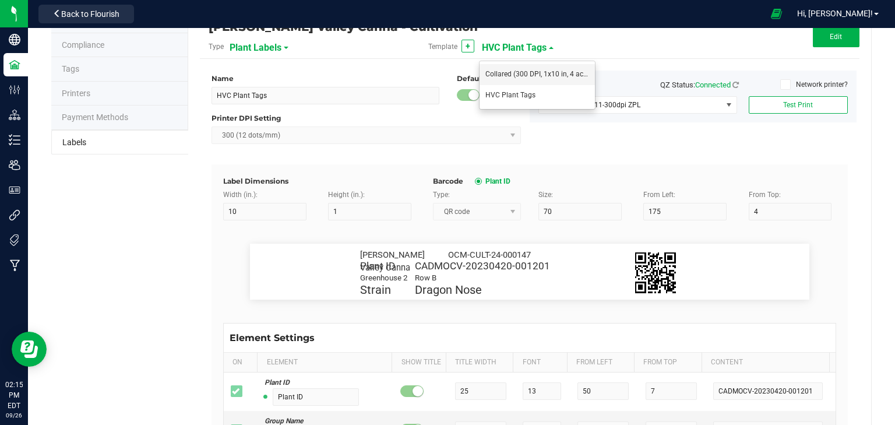
type input "Group"
type input "8"
type input "3"
type input "16"
type input "Gelato Group"
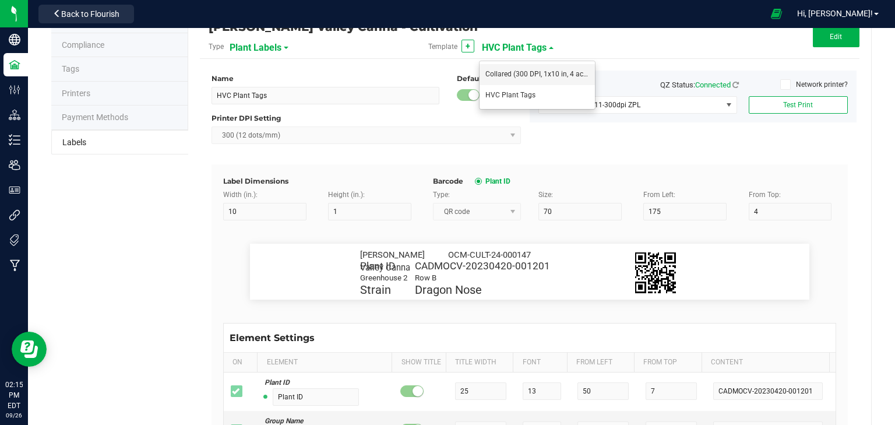
type input "Alive Count"
type input "15"
type input "8"
type input "52"
type input "16"
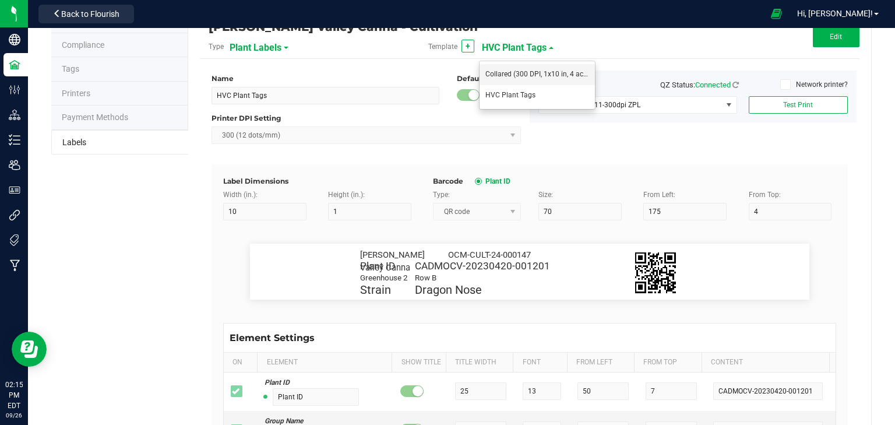
type input "420"
type input "Strain"
type input "25"
type input "8"
type input "3"
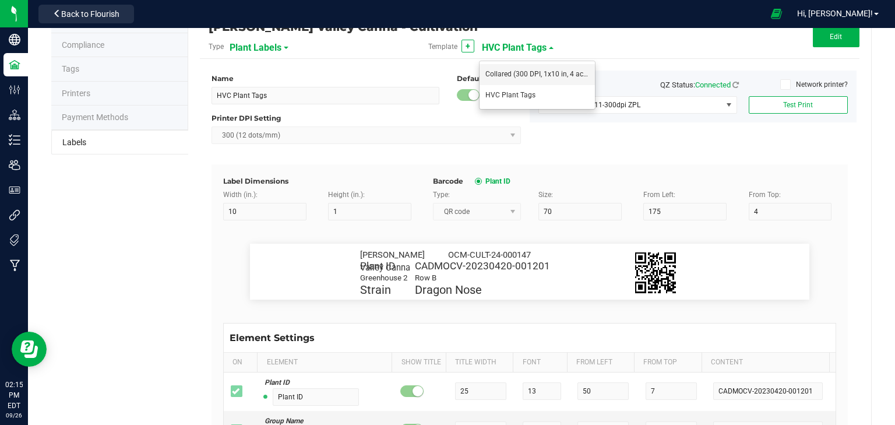
type input "20"
type input "Gelato"
type input "Origin Group"
type input "25"
type input "3"
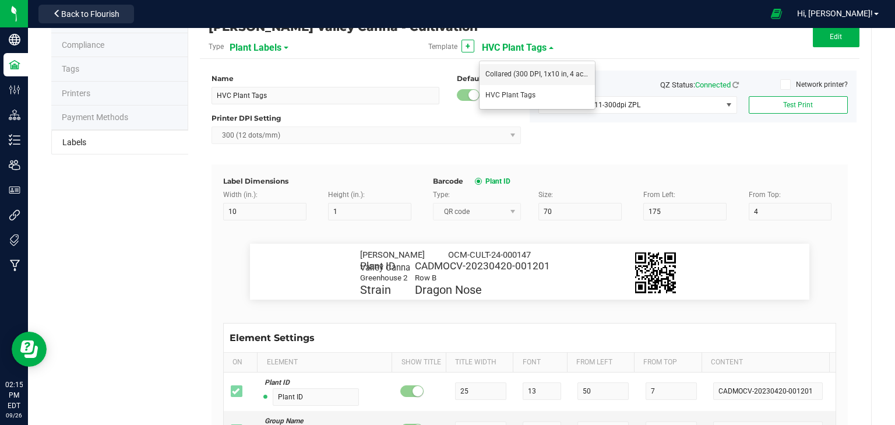
type input "24"
type input "Gelato Group"
type input "Origin Package ID"
type input "28"
type input "9358338206076023"
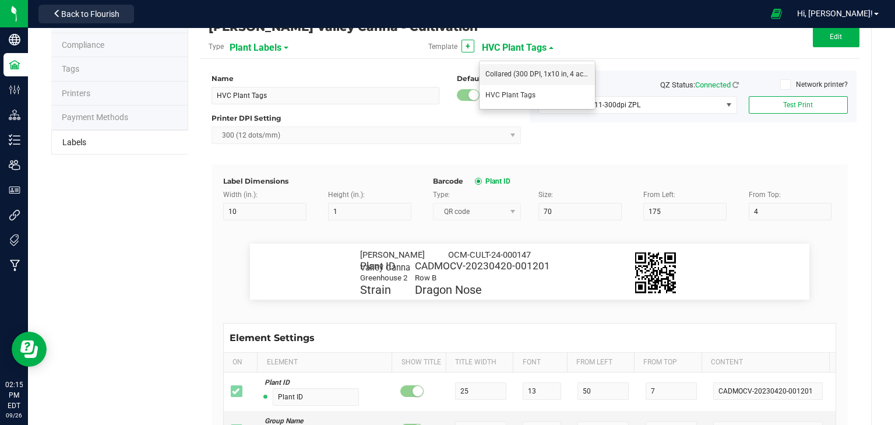
type input "Origin Package's Origin Group Name"
type input "32"
type input "Gelato Group"
type input "Origin Package's Origin Plant ID"
type input "36"
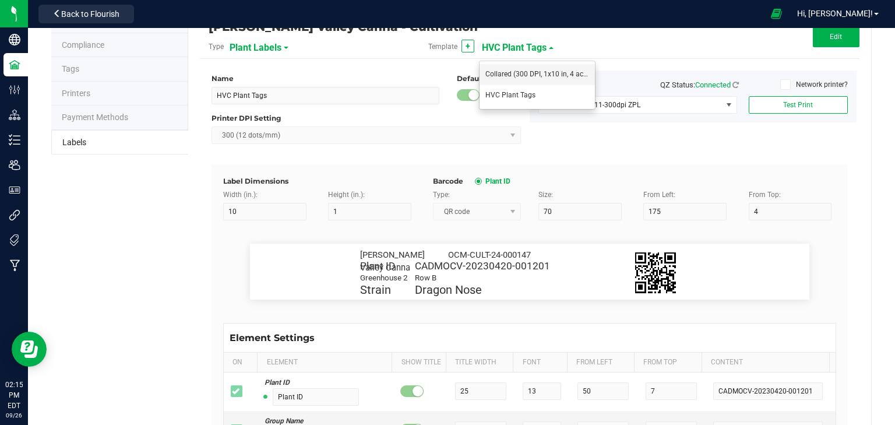
type input "0002068266882390"
type input "Plant Timestamp"
type input "40"
type input "[DATE] 10:14pm"
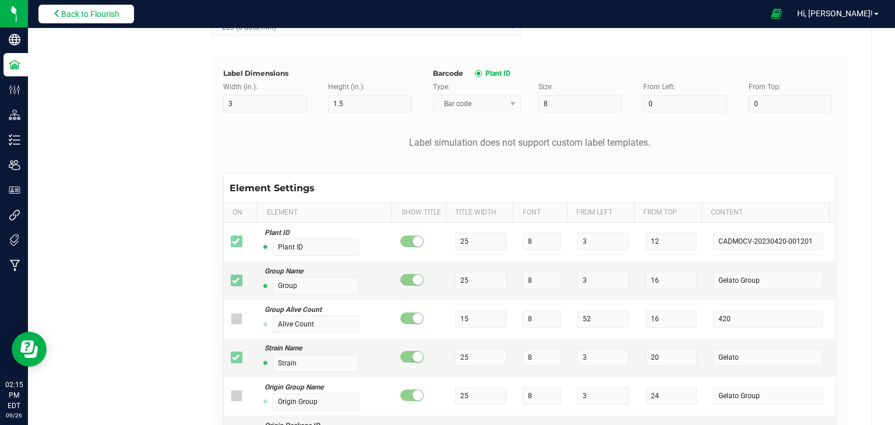
click at [107, 17] on span "Back to Flourish" at bounding box center [90, 13] width 58 height 9
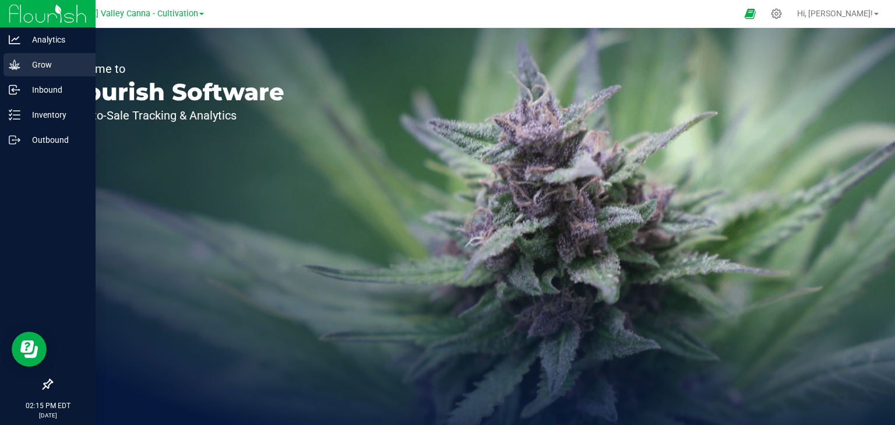
click at [61, 56] on div "Grow" at bounding box center [49, 64] width 92 height 23
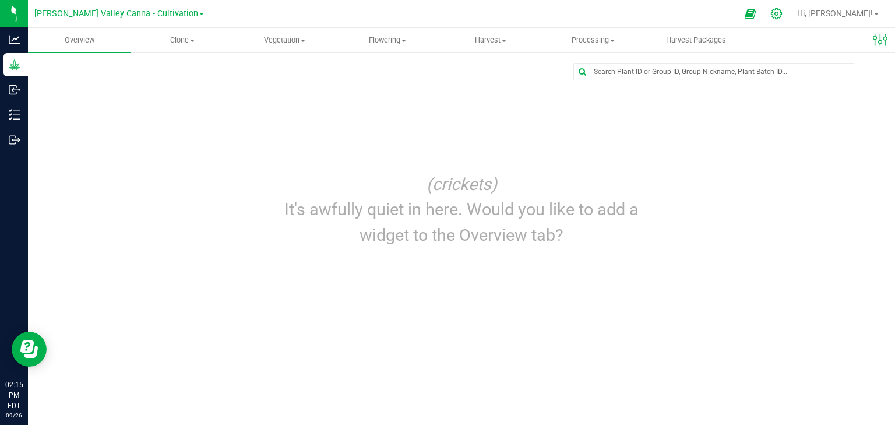
click at [791, 16] on div at bounding box center [776, 13] width 29 height 25
click at [782, 13] on icon at bounding box center [776, 14] width 12 height 12
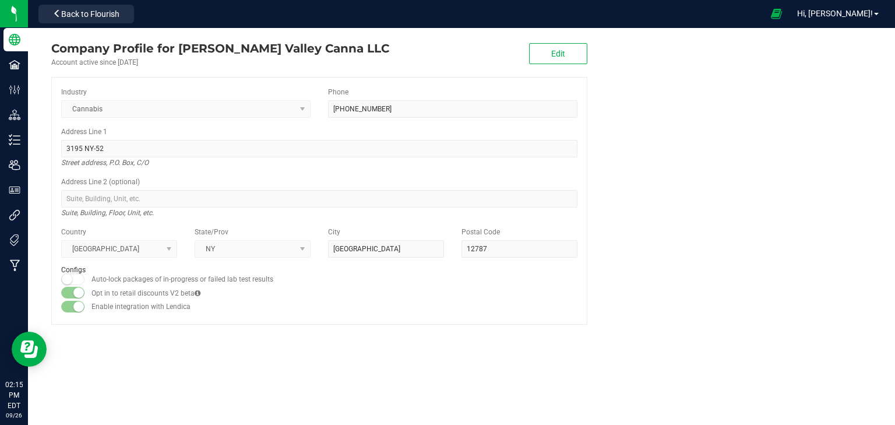
click at [299, 108] on kendo-dropdownlist "Cannabis" at bounding box center [185, 108] width 249 height 17
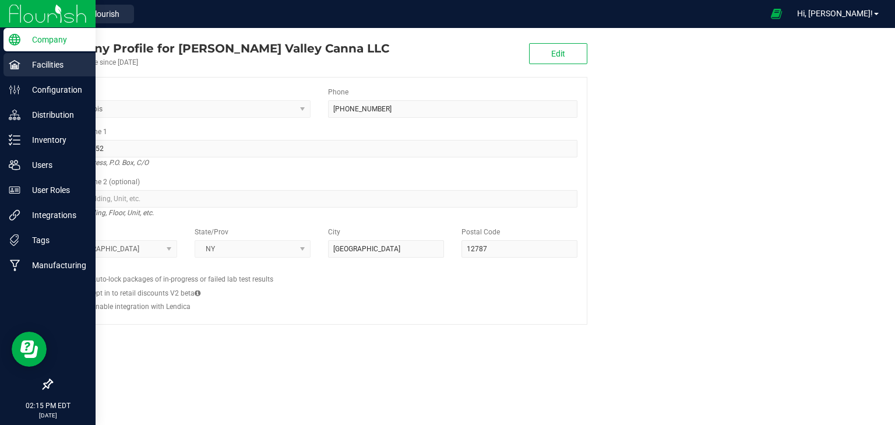
click at [22, 64] on p "Facilities" at bounding box center [55, 65] width 70 height 14
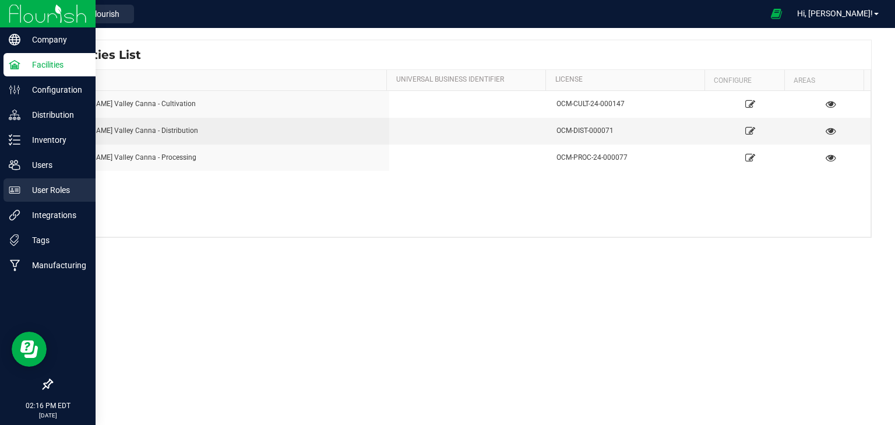
click at [62, 184] on p "User Roles" at bounding box center [55, 190] width 70 height 14
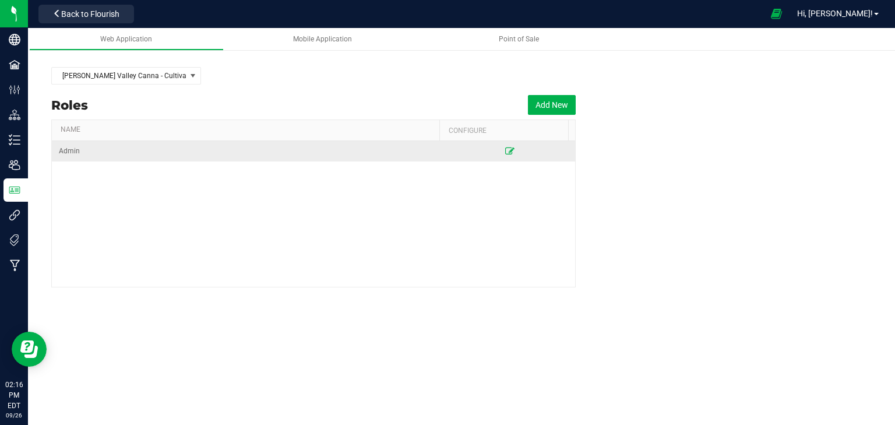
click at [505, 153] on icon at bounding box center [509, 150] width 9 height 7
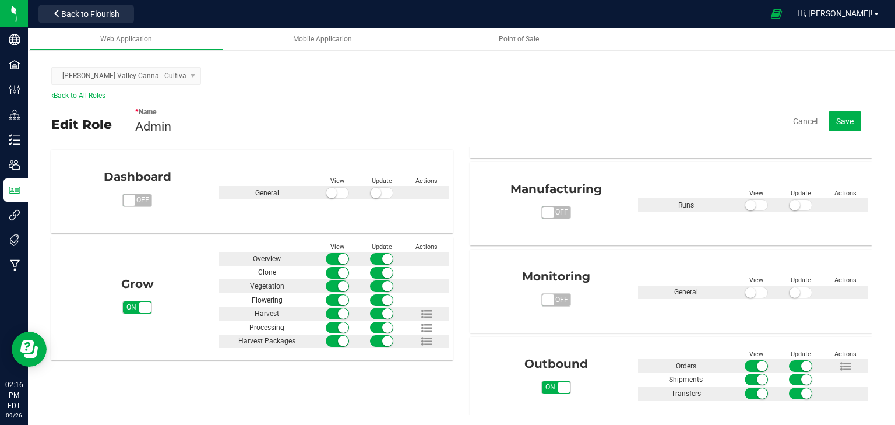
scroll to position [280, 0]
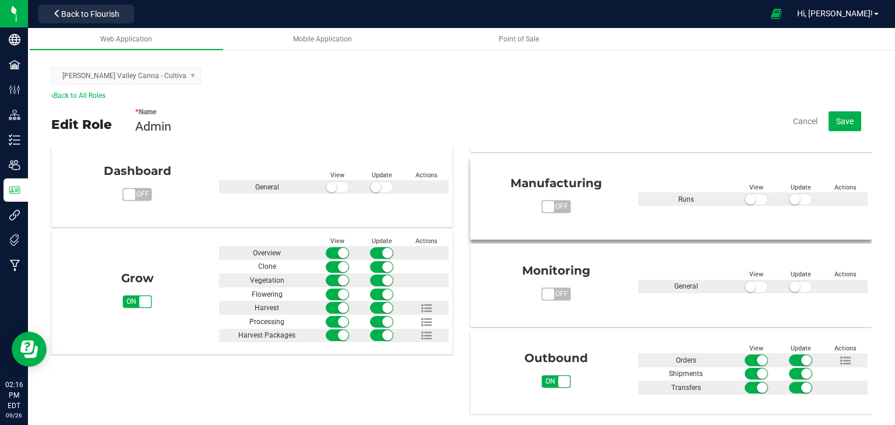
click at [553, 207] on span "off" at bounding box center [561, 206] width 17 height 12
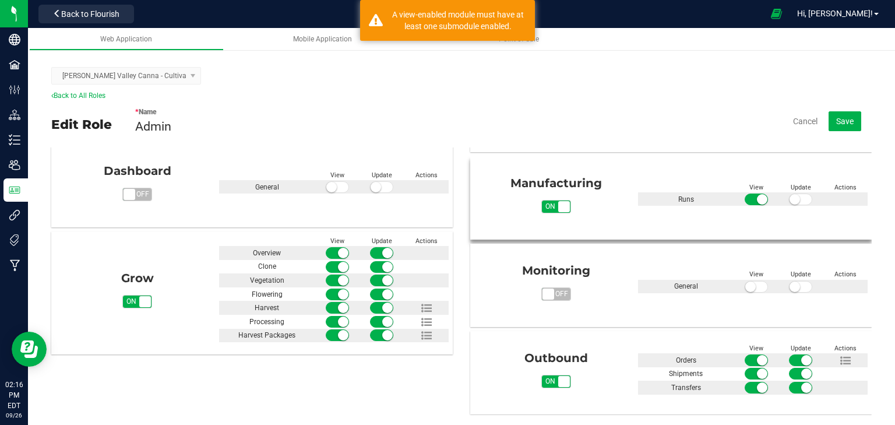
click at [547, 207] on span "on" at bounding box center [550, 206] width 17 height 12
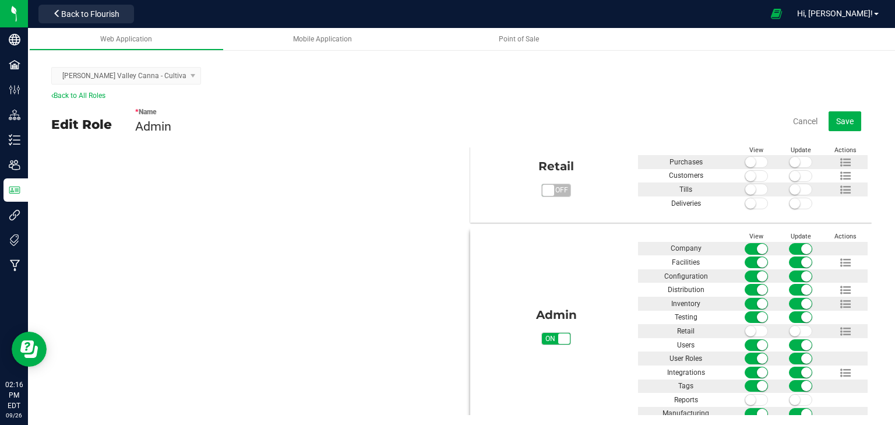
scroll to position [660, 0]
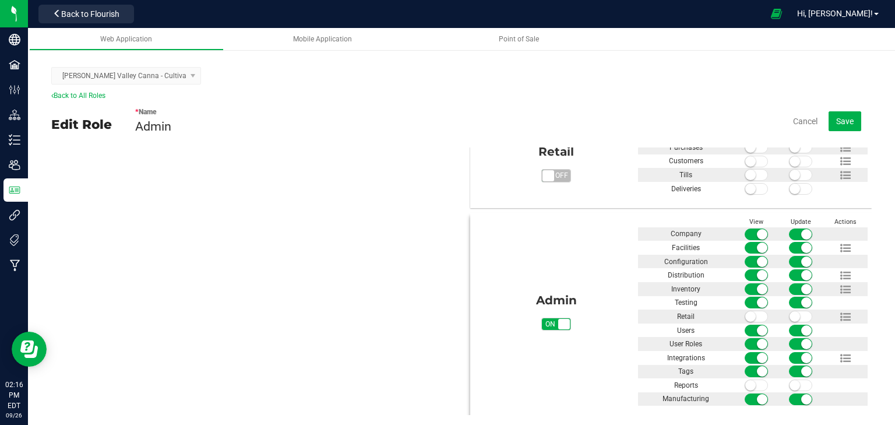
click at [748, 384] on span at bounding box center [755, 385] width 23 height 12
click at [791, 384] on span at bounding box center [800, 385] width 23 height 12
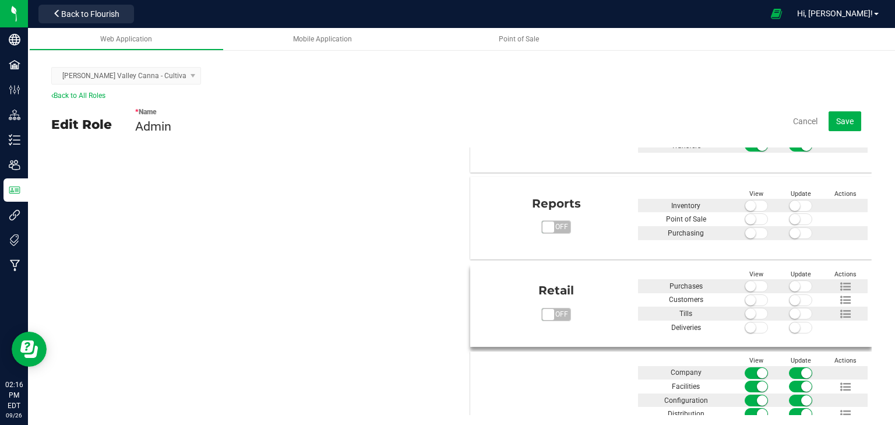
scroll to position [520, 0]
click at [745, 324] on small at bounding box center [750, 328] width 10 height 10
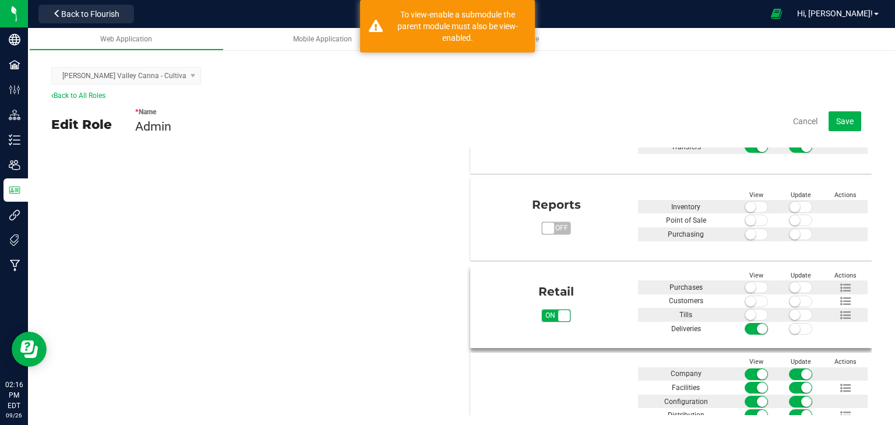
click at [789, 326] on small at bounding box center [794, 328] width 10 height 10
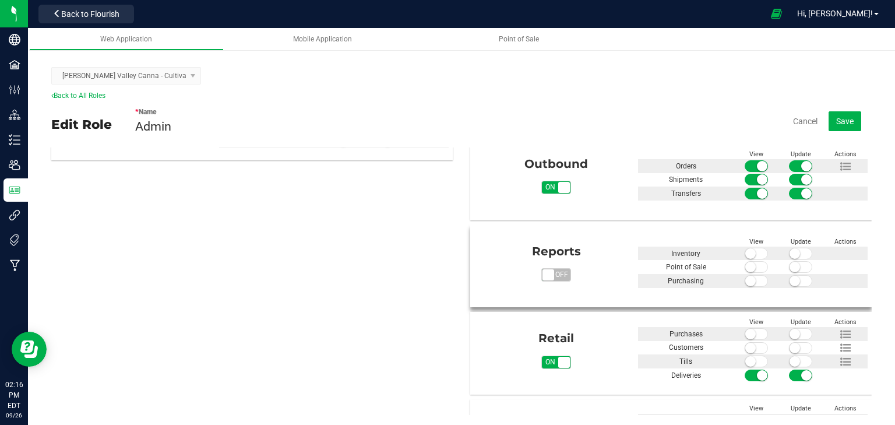
click at [745, 253] on small at bounding box center [750, 253] width 10 height 10
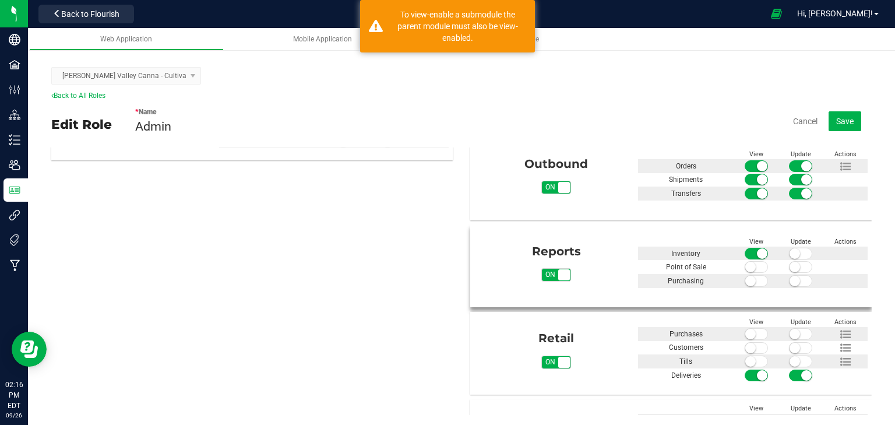
click at [789, 252] on small at bounding box center [794, 253] width 10 height 10
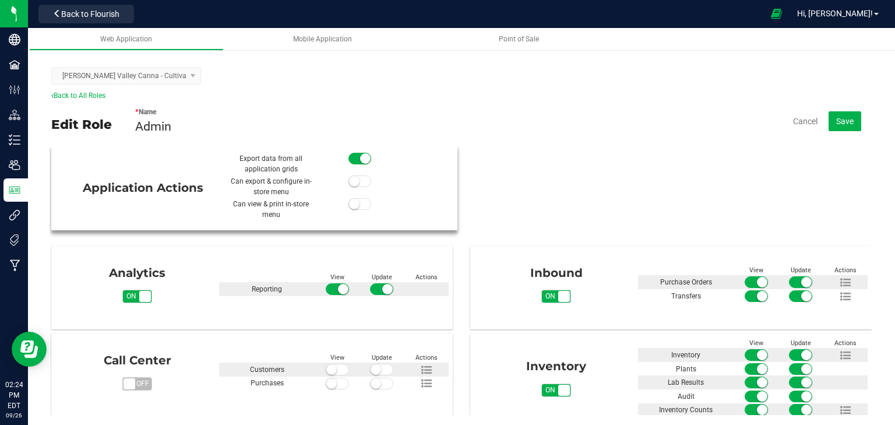
scroll to position [0, 0]
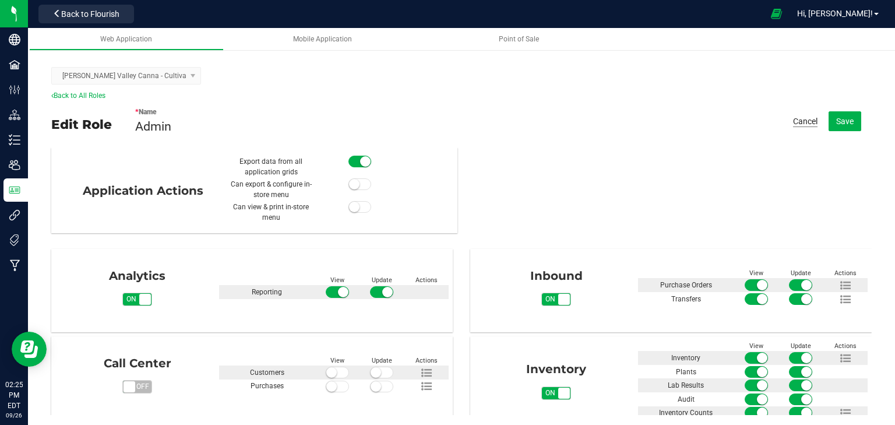
click at [794, 119] on button "Cancel" at bounding box center [805, 121] width 24 height 12
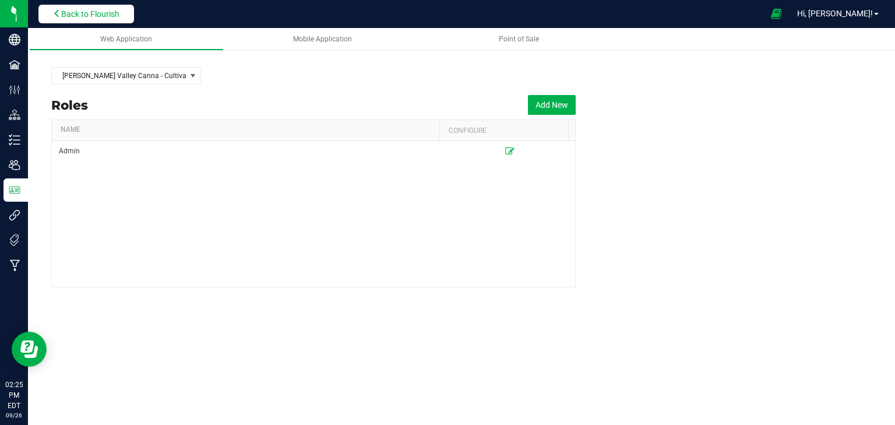
click at [73, 19] on button "Back to Flourish" at bounding box center [86, 14] width 96 height 19
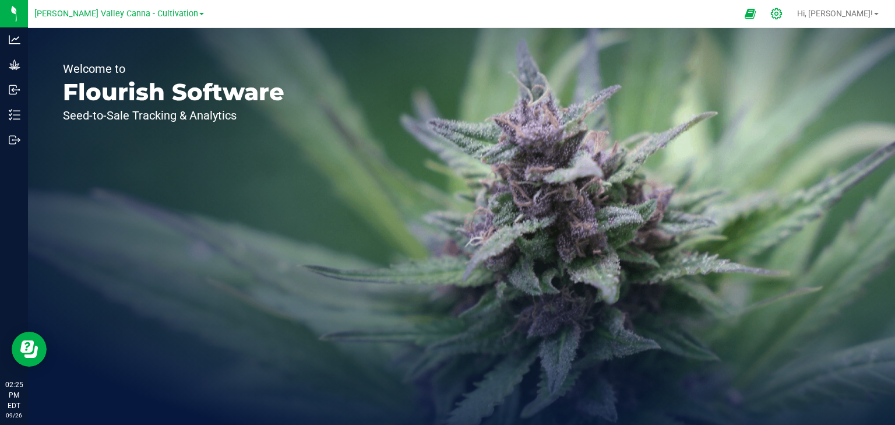
click at [782, 17] on icon at bounding box center [776, 13] width 11 height 11
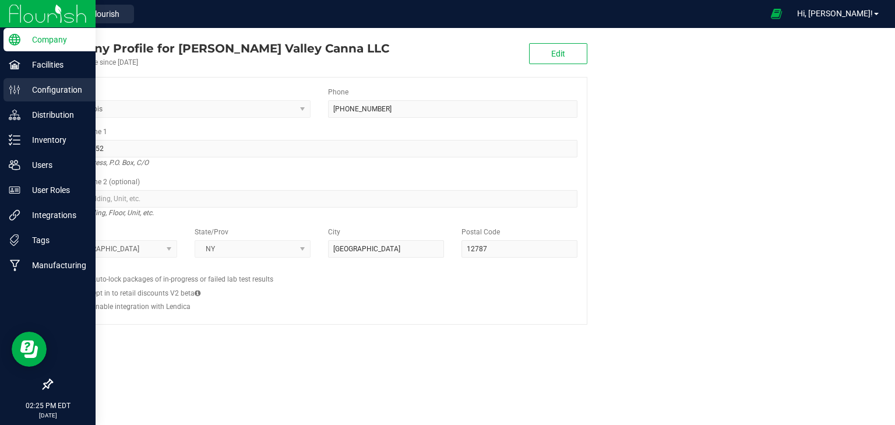
click at [54, 96] on p "Configuration" at bounding box center [55, 90] width 70 height 14
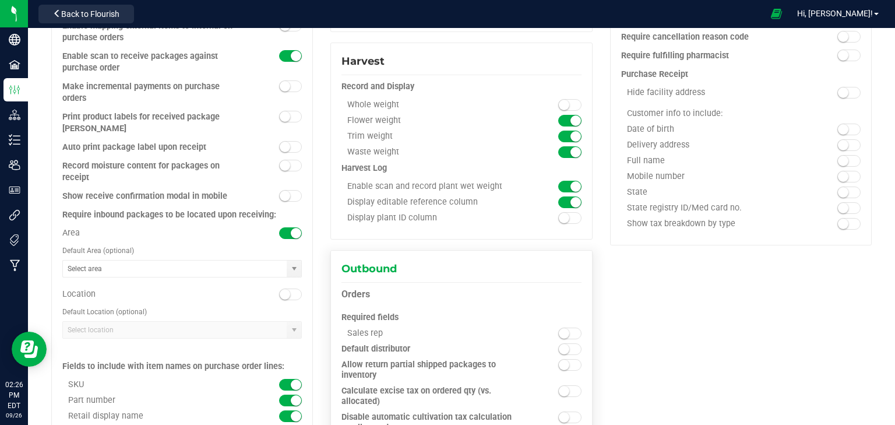
scroll to position [699, 0]
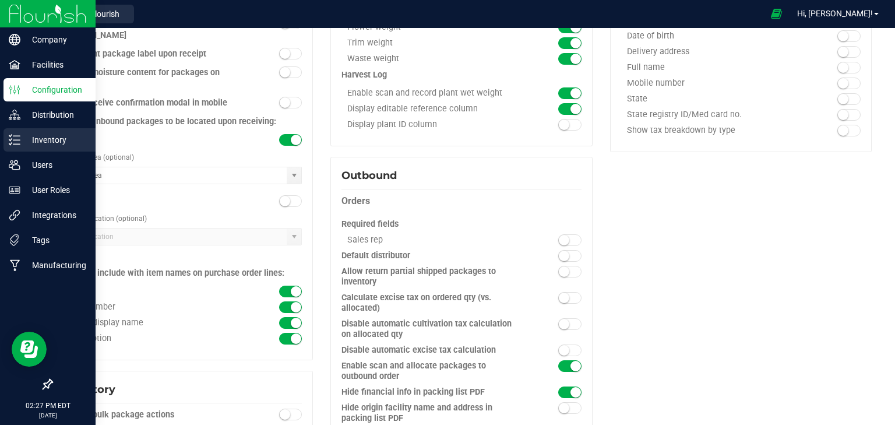
click at [41, 136] on p "Inventory" at bounding box center [55, 140] width 70 height 14
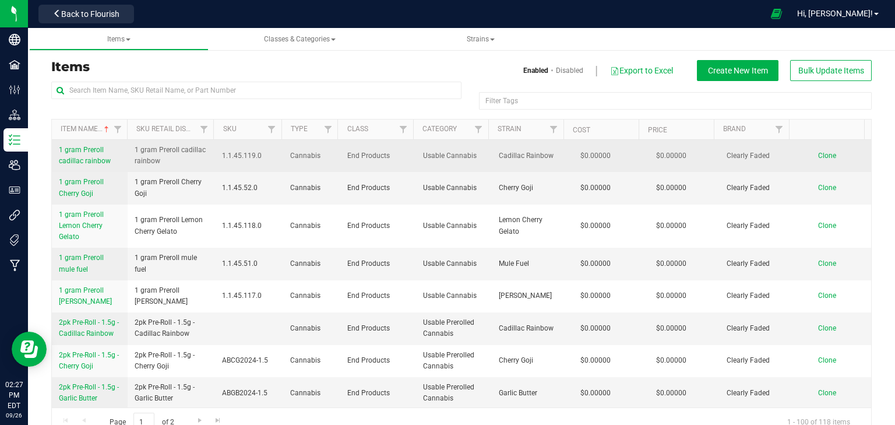
click at [98, 154] on span "1 gram Preroll cadillac rainbow" at bounding box center [85, 155] width 52 height 19
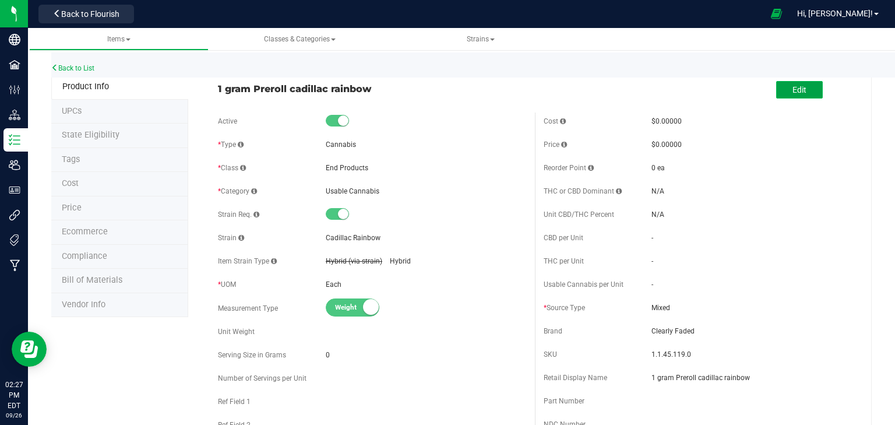
click at [791, 83] on button "Edit" at bounding box center [799, 89] width 47 height 17
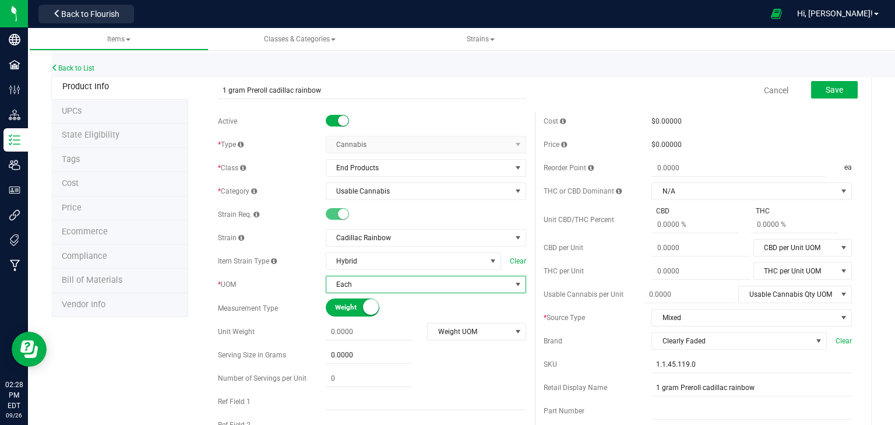
click at [513, 286] on span "select" at bounding box center [517, 284] width 9 height 9
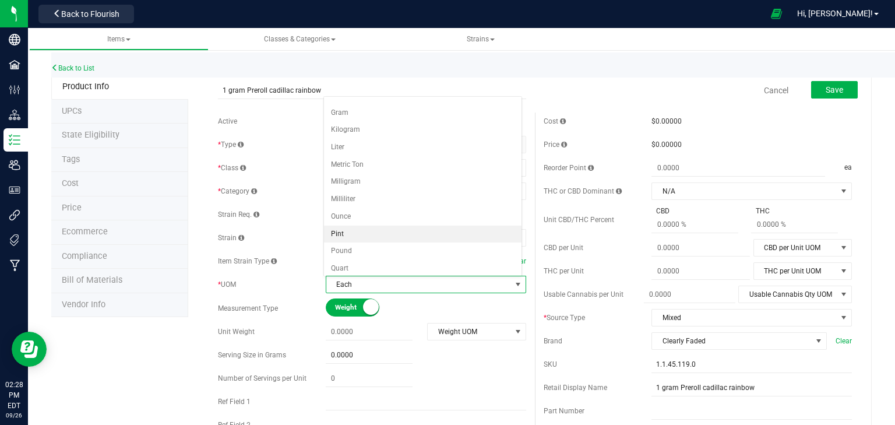
scroll to position [47, 0]
click at [383, 112] on li "Gram" at bounding box center [422, 112] width 197 height 17
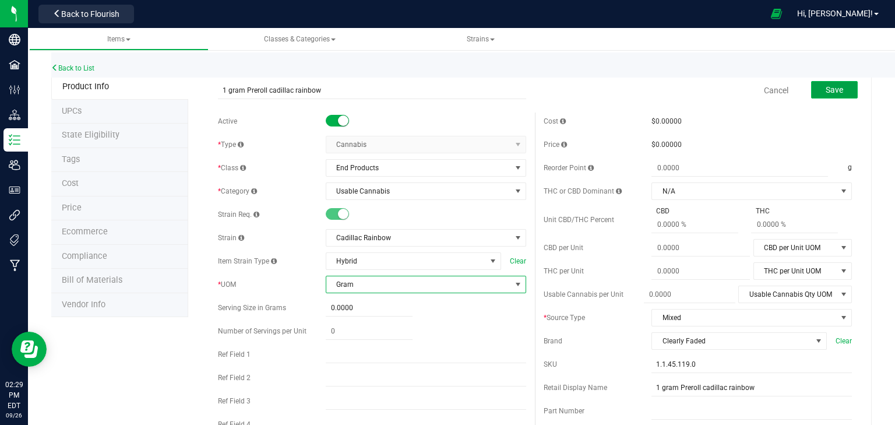
click at [826, 87] on span "Save" at bounding box center [833, 89] width 17 height 9
click at [515, 282] on span "select" at bounding box center [517, 284] width 9 height 9
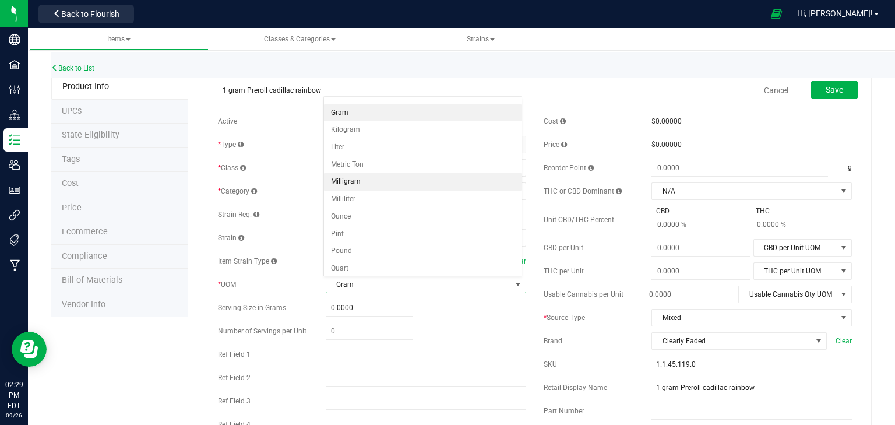
scroll to position [0, 0]
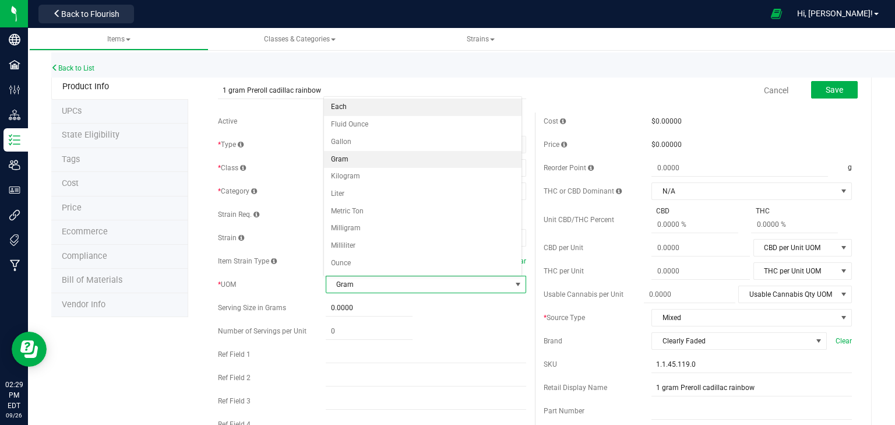
click at [372, 115] on li "Each" at bounding box center [422, 106] width 197 height 17
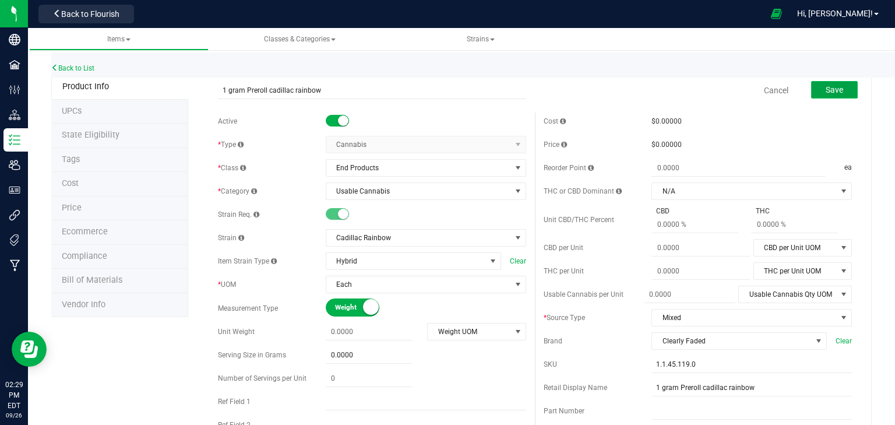
click at [832, 96] on button "Save" at bounding box center [834, 89] width 47 height 17
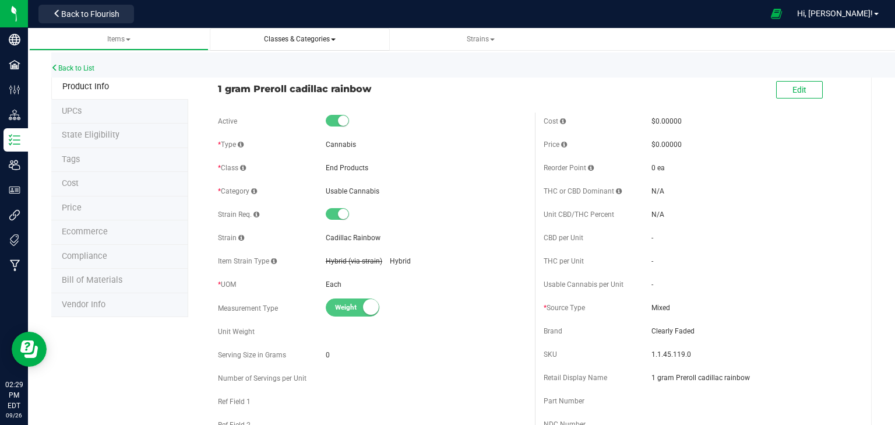
click at [321, 41] on span "Classes & Categories" at bounding box center [300, 39] width 72 height 8
click at [483, 41] on span "Strains" at bounding box center [481, 39] width 28 height 8
click at [362, 77] on div "1 gram Preroll cadillac rainbow" at bounding box center [372, 86] width 326 height 20
click at [296, 41] on span "Classes & Categories" at bounding box center [300, 39] width 72 height 8
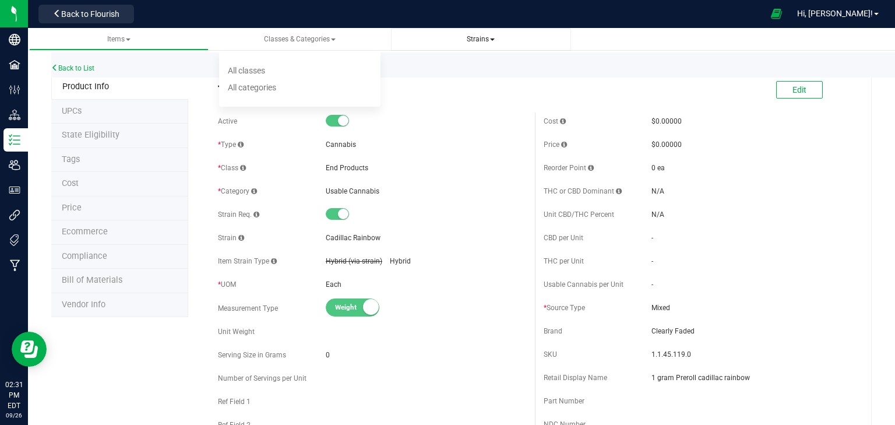
click at [439, 40] on span "Strains All strains Create new strain" at bounding box center [480, 39] width 161 height 10
click at [483, 37] on span "Strains" at bounding box center [481, 39] width 28 height 8
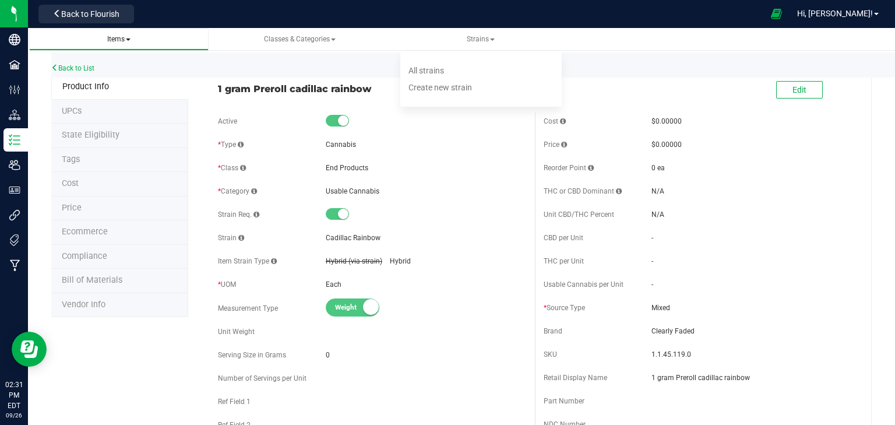
click at [147, 40] on span "Items" at bounding box center [118, 39] width 161 height 10
click at [86, 66] on link "Back to List" at bounding box center [72, 68] width 43 height 8
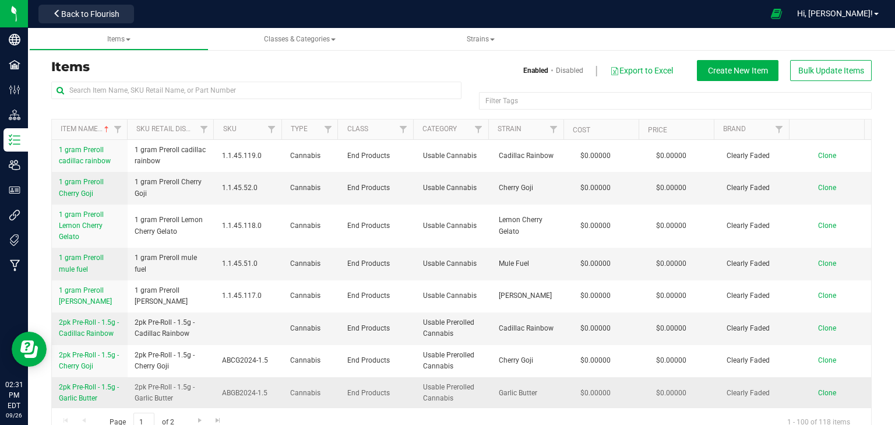
scroll to position [233, 0]
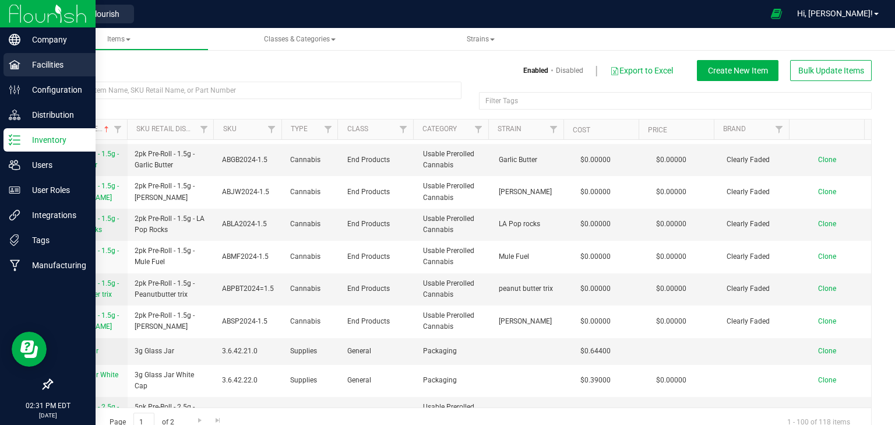
click at [43, 62] on p "Facilities" at bounding box center [55, 65] width 70 height 14
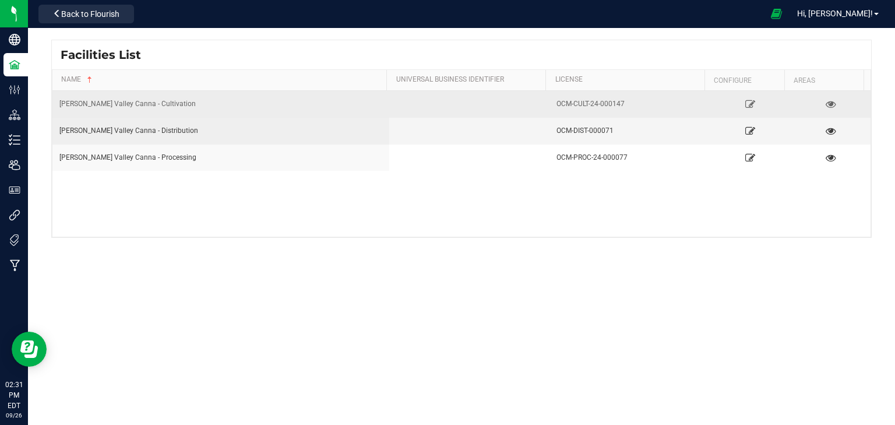
click at [199, 96] on td "[PERSON_NAME] Valley Canna - Cultivation" at bounding box center [220, 104] width 337 height 27
click at [142, 106] on div "[PERSON_NAME] Valley Canna - Cultivation" at bounding box center [220, 103] width 323 height 11
click at [825, 102] on icon at bounding box center [830, 104] width 11 height 8
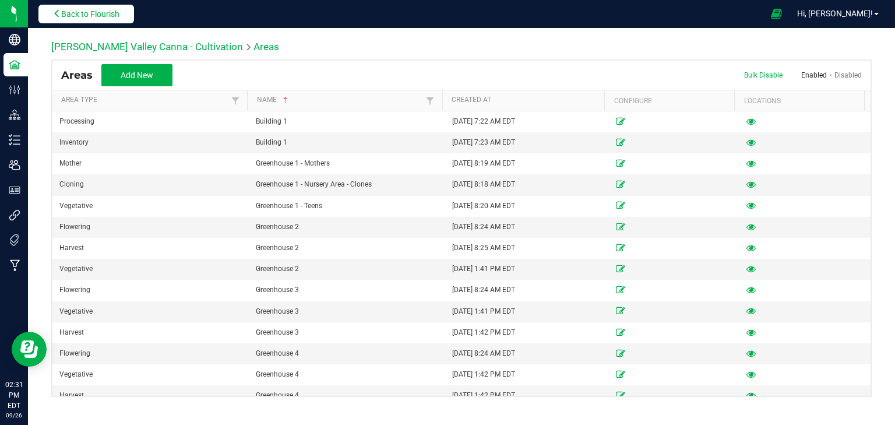
click at [100, 20] on button "Back to Flourish" at bounding box center [86, 14] width 96 height 19
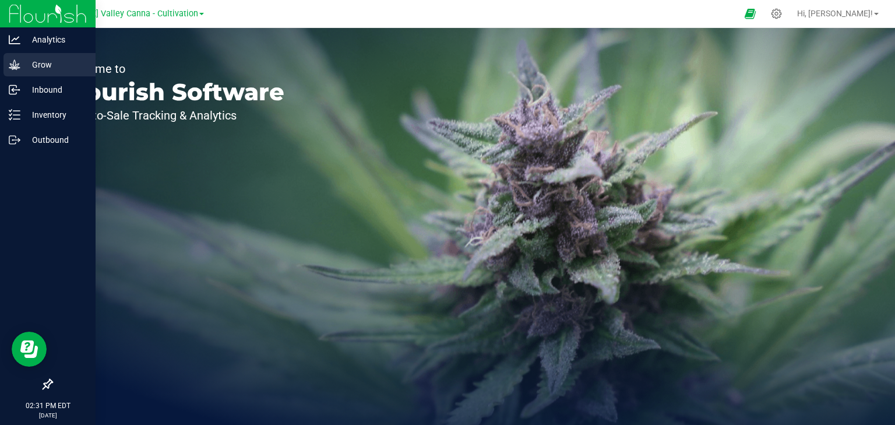
click at [24, 62] on p "Grow" at bounding box center [55, 65] width 70 height 14
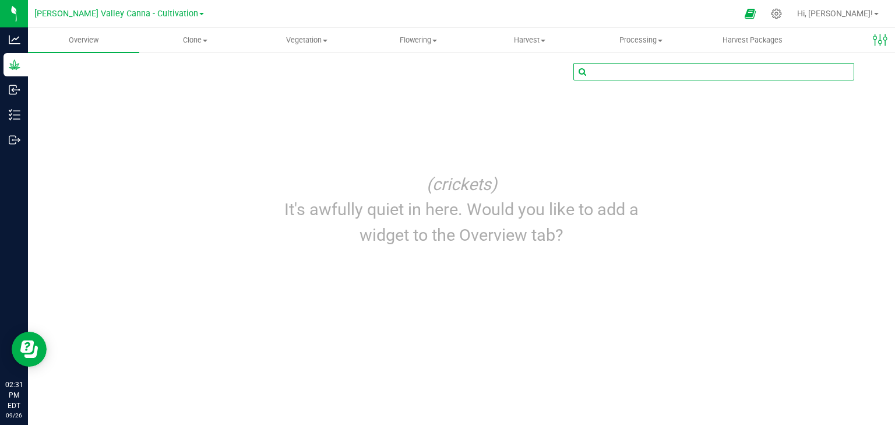
click at [674, 66] on input "text" at bounding box center [714, 71] width 280 height 16
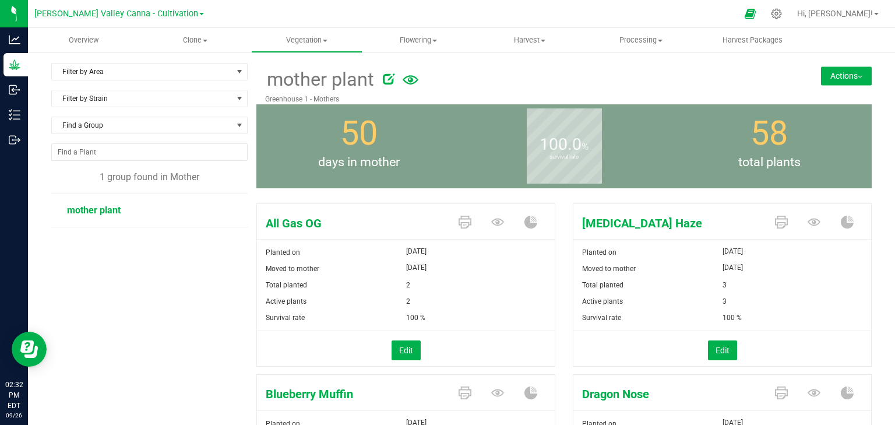
click at [835, 73] on button "Actions" at bounding box center [846, 75] width 51 height 19
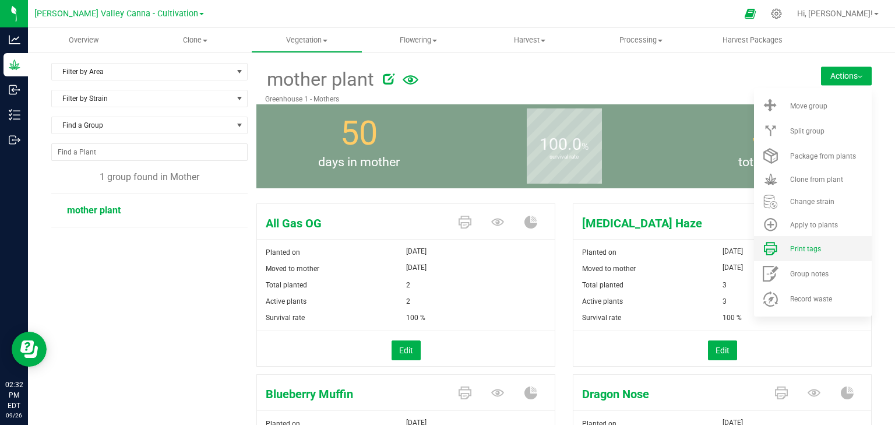
click at [837, 256] on li "Print tags" at bounding box center [813, 248] width 118 height 25
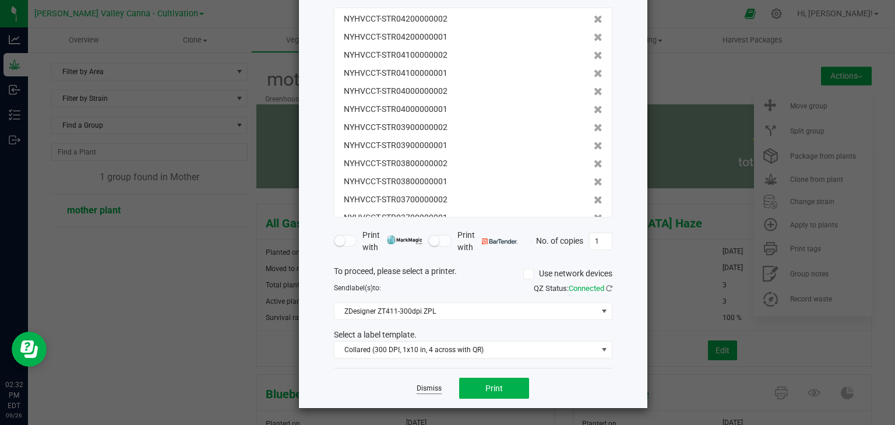
click at [432, 390] on link "Dismiss" at bounding box center [428, 388] width 25 height 10
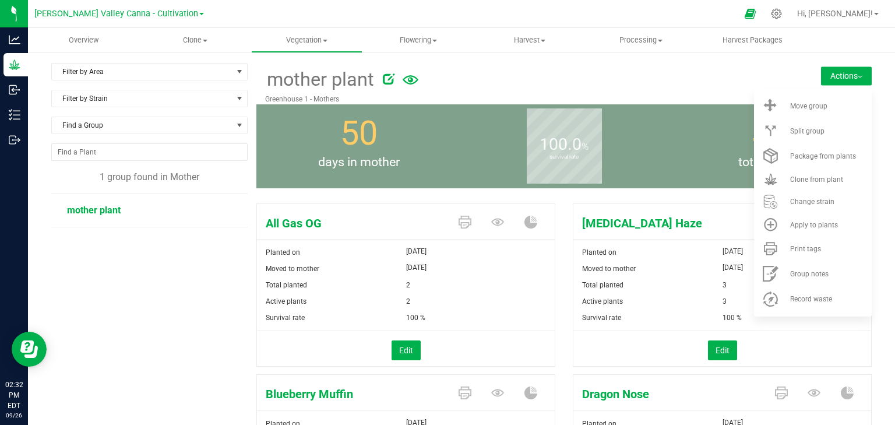
click at [843, 79] on button "Actions" at bounding box center [846, 75] width 51 height 19
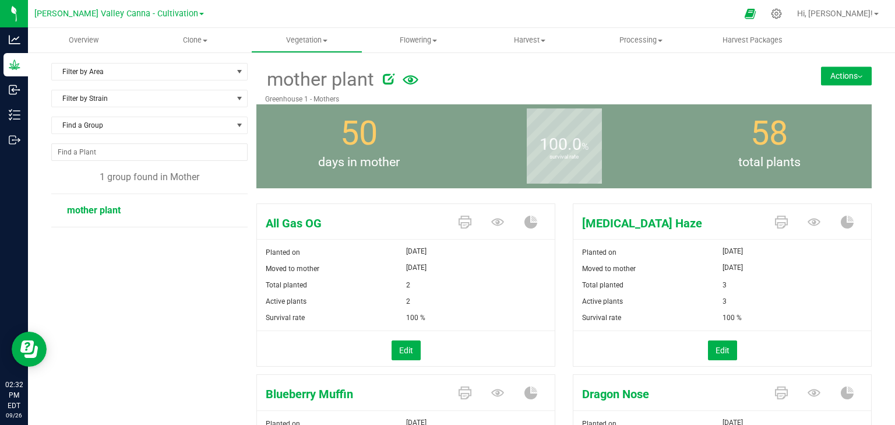
click at [843, 79] on button "Actions" at bounding box center [846, 75] width 51 height 19
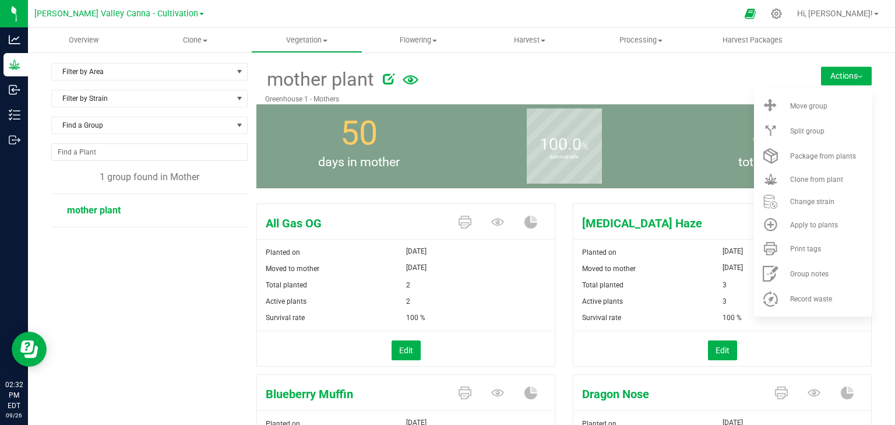
click at [843, 79] on button "Actions" at bounding box center [846, 75] width 51 height 19
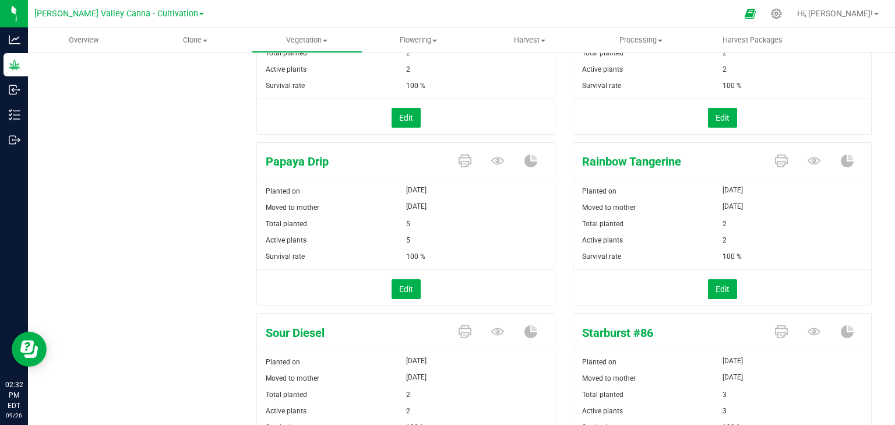
scroll to position [1414, 0]
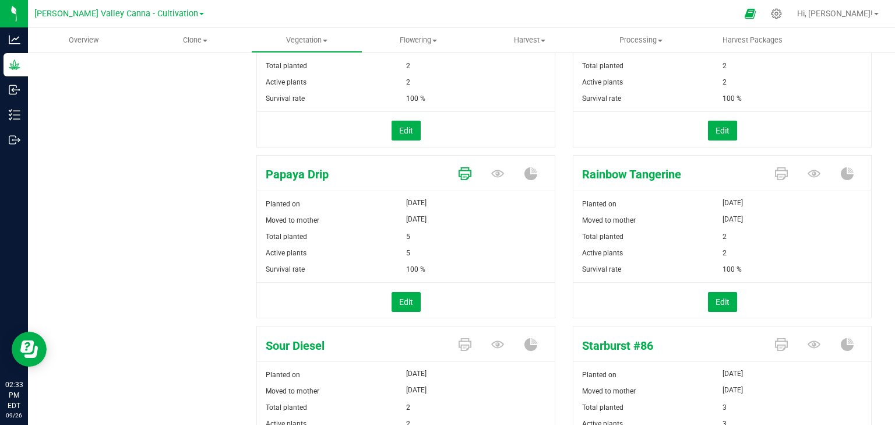
click at [464, 167] on icon at bounding box center [464, 173] width 13 height 13
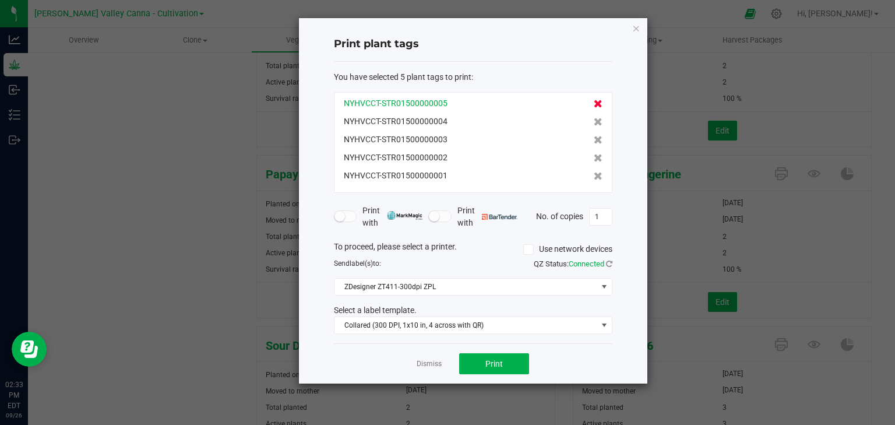
click at [593, 103] on icon at bounding box center [597, 104] width 9 height 8
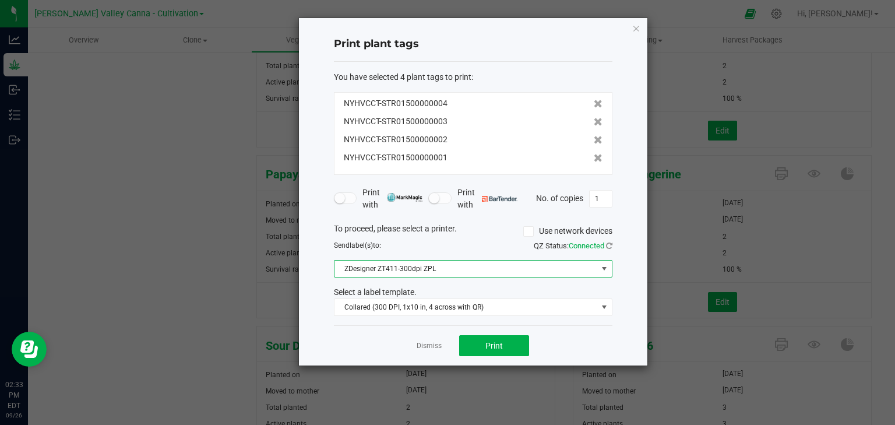
click at [453, 273] on span "ZDesigner ZT411-300dpi ZPL" at bounding box center [465, 268] width 263 height 16
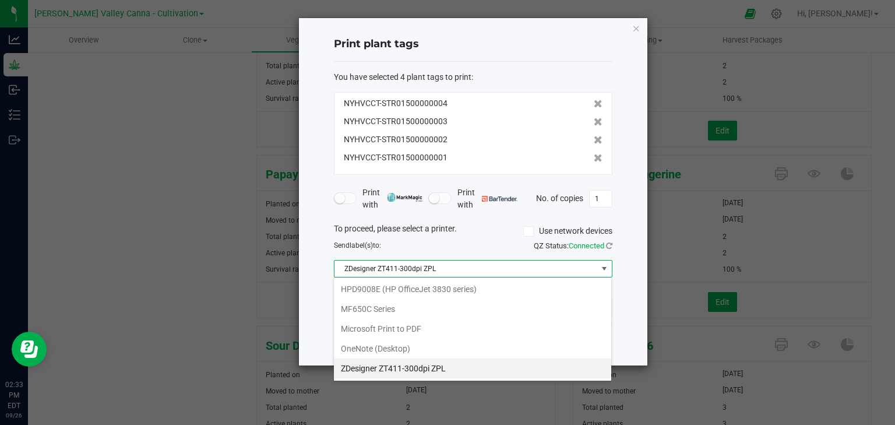
scroll to position [17, 278]
click at [453, 273] on span "ZDesigner ZT411-300dpi ZPL" at bounding box center [465, 268] width 263 height 16
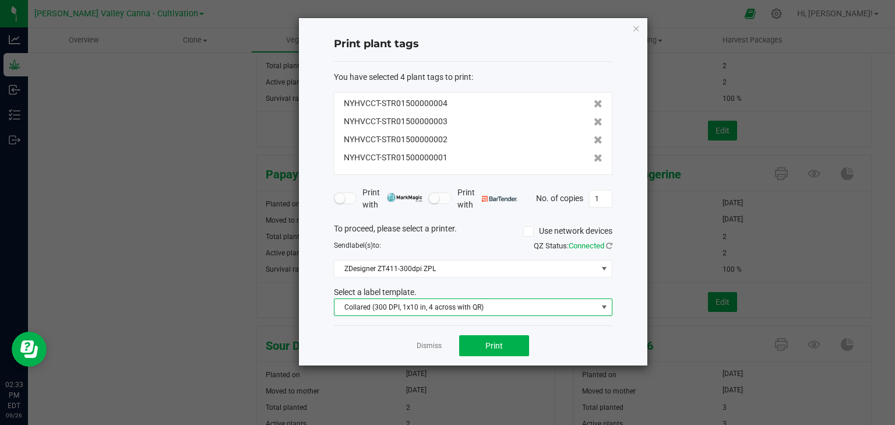
click at [475, 304] on span "Collared (300 DPI, 1x10 in, 4 across with QR)" at bounding box center [465, 307] width 263 height 16
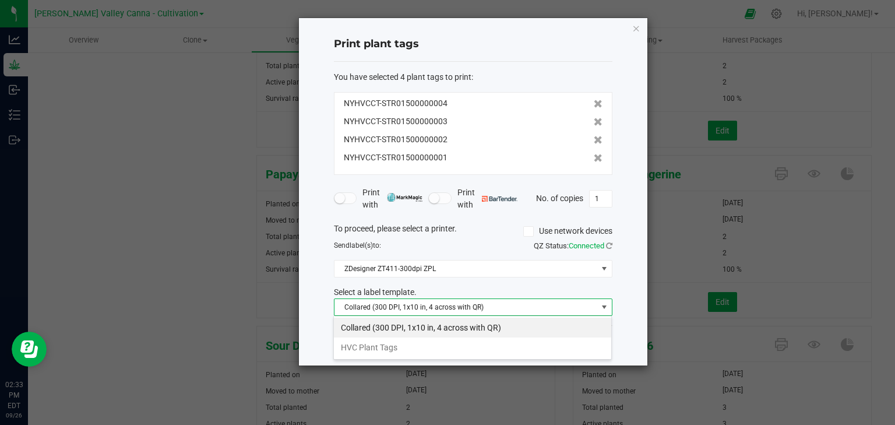
click at [467, 331] on li "Collared (300 DPI, 1x10 in, 4 across with QR)" at bounding box center [472, 327] width 277 height 20
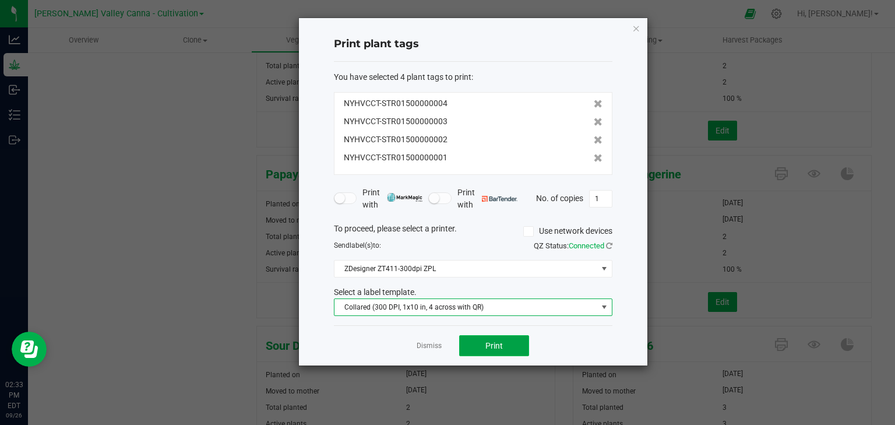
click at [482, 348] on button "Print" at bounding box center [494, 345] width 70 height 21
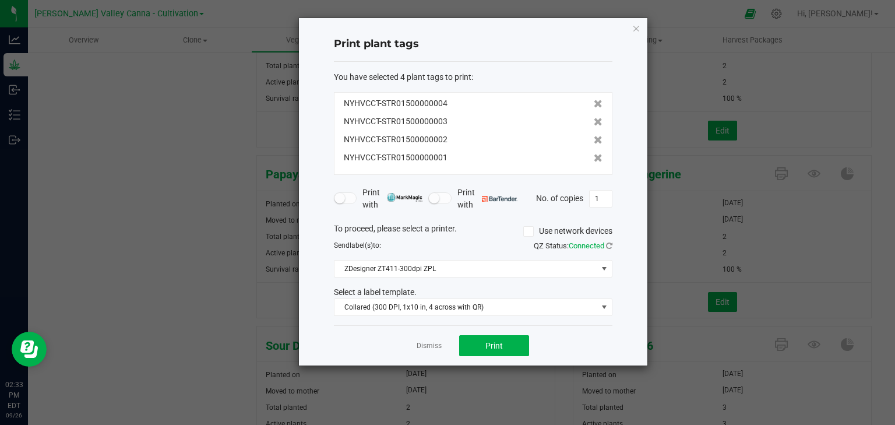
click at [499, 355] on div "Dismiss Print" at bounding box center [473, 345] width 278 height 40
click at [499, 352] on button "Print" at bounding box center [494, 345] width 70 height 21
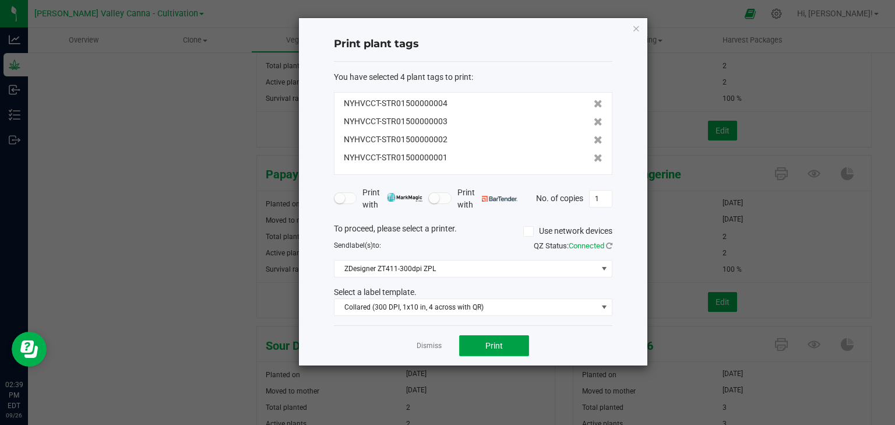
click at [499, 352] on button "Print" at bounding box center [494, 345] width 70 height 21
click at [434, 341] on link "Dismiss" at bounding box center [428, 346] width 25 height 10
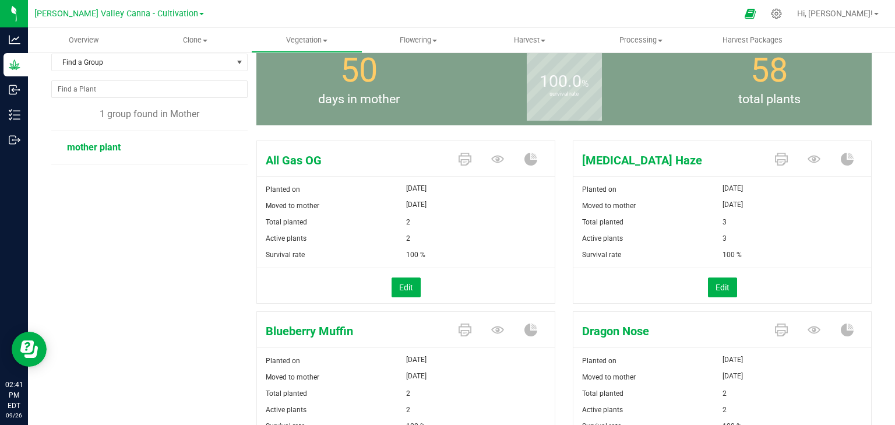
scroll to position [0, 0]
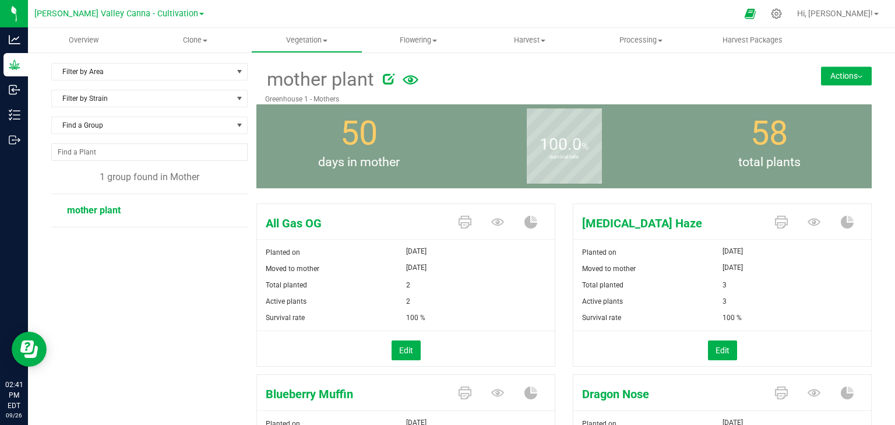
click at [836, 70] on button "Actions" at bounding box center [846, 75] width 51 height 19
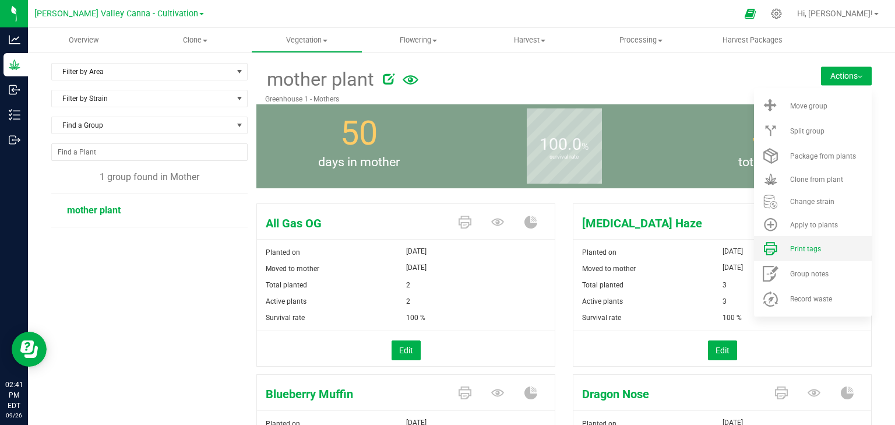
click at [809, 247] on span "Print tags" at bounding box center [805, 249] width 31 height 8
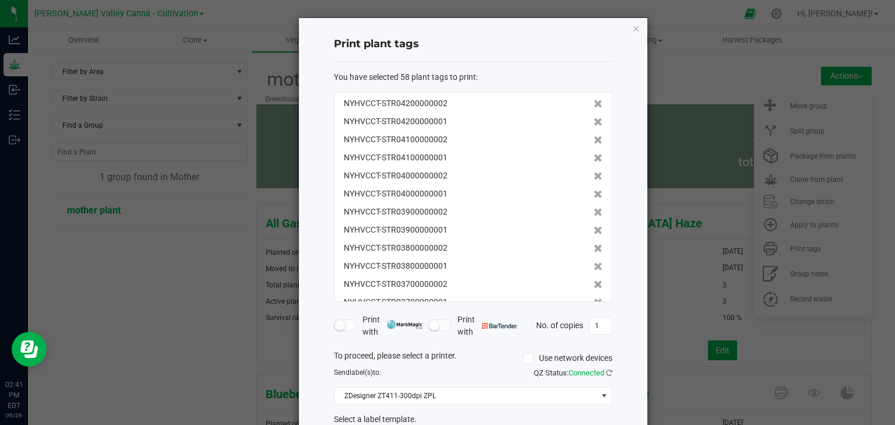
scroll to position [84, 0]
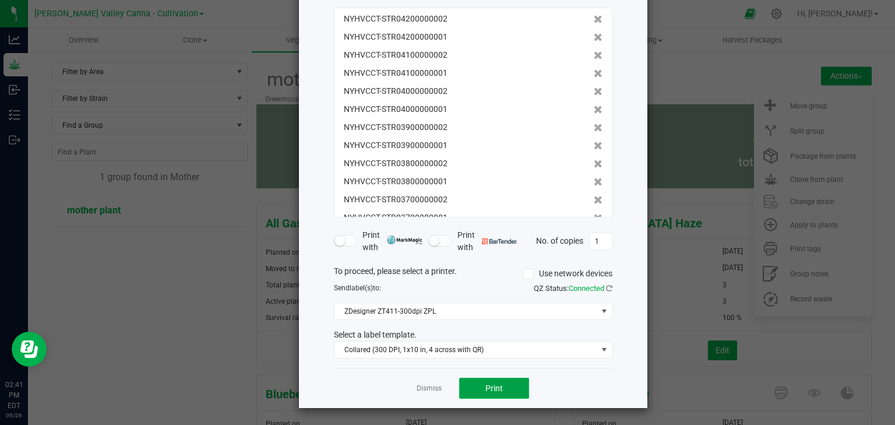
click at [485, 383] on span "Print" at bounding box center [493, 387] width 17 height 9
click at [429, 384] on link "Dismiss" at bounding box center [428, 388] width 25 height 10
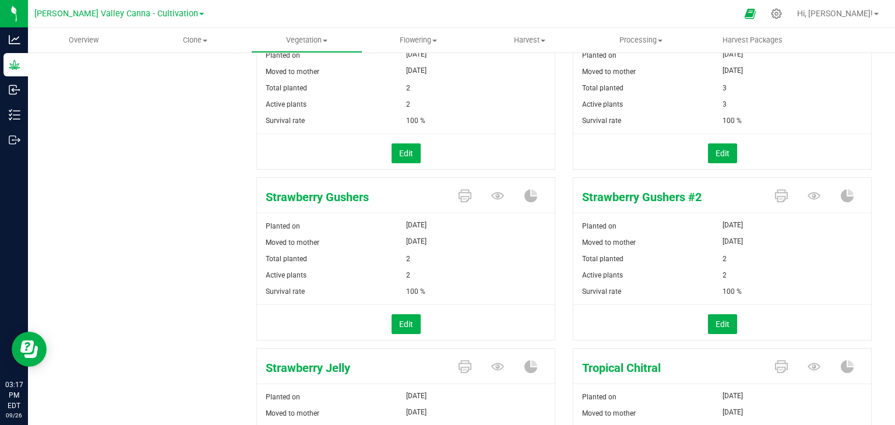
scroll to position [2020, 0]
